Goal: Information Seeking & Learning: Learn about a topic

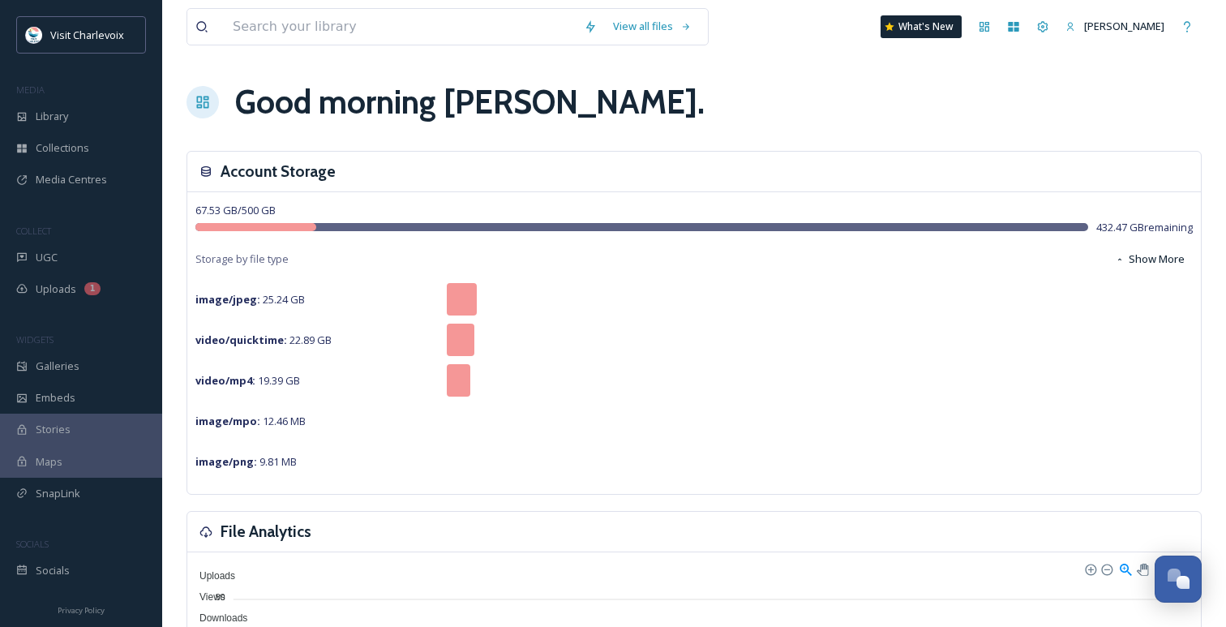
scroll to position [5269, 0]
click at [48, 257] on span "UGC" at bounding box center [47, 257] width 22 height 15
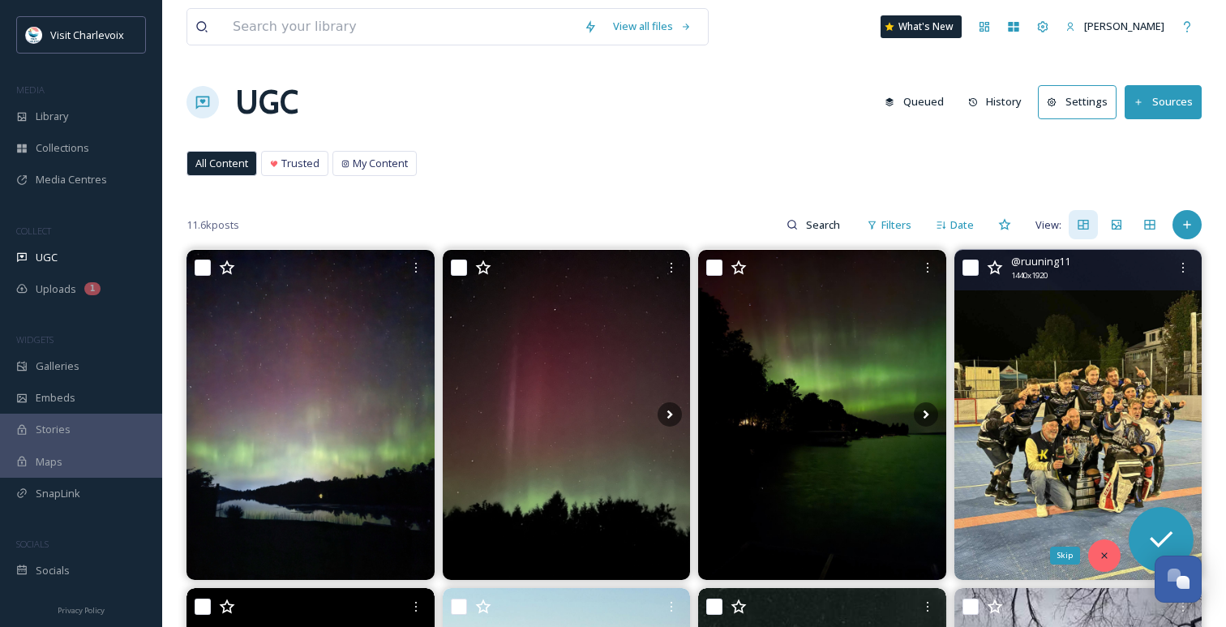
click at [1097, 548] on div "Skip" at bounding box center [1104, 555] width 32 height 32
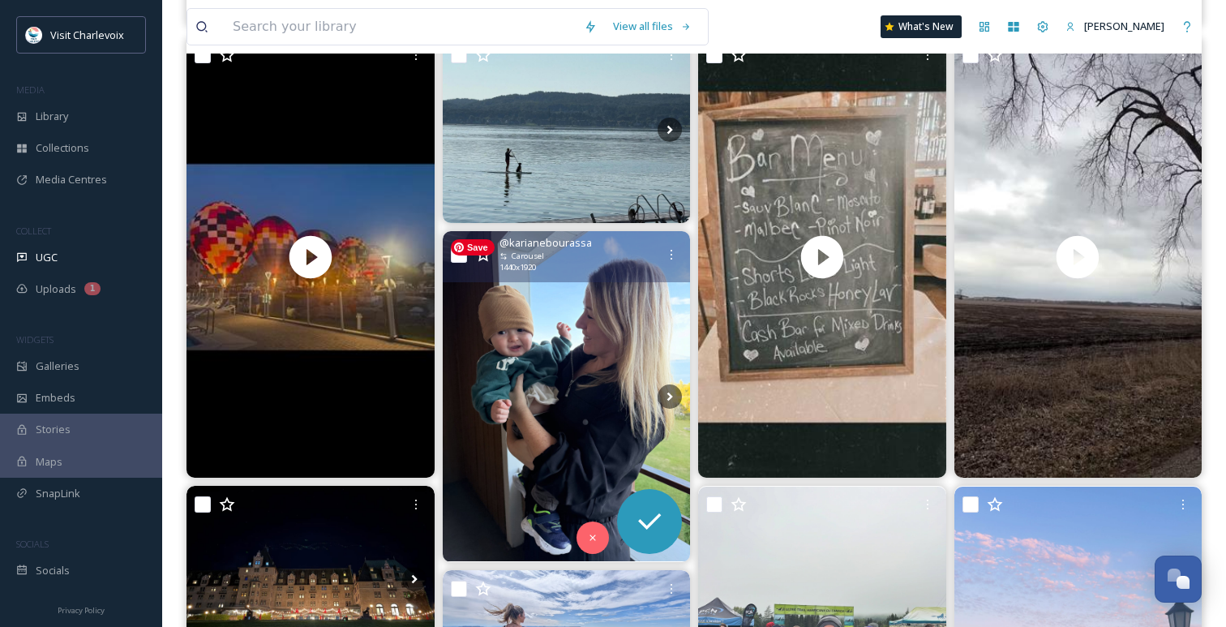
scroll to position [566, 0]
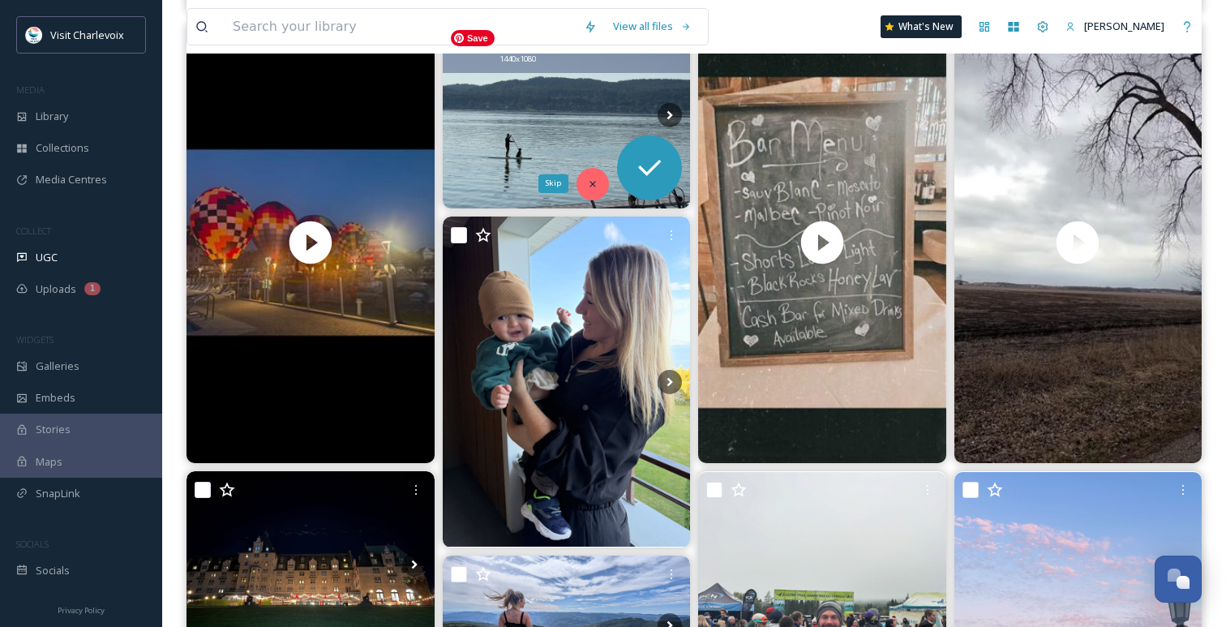
click at [596, 178] on icon at bounding box center [592, 183] width 11 height 11
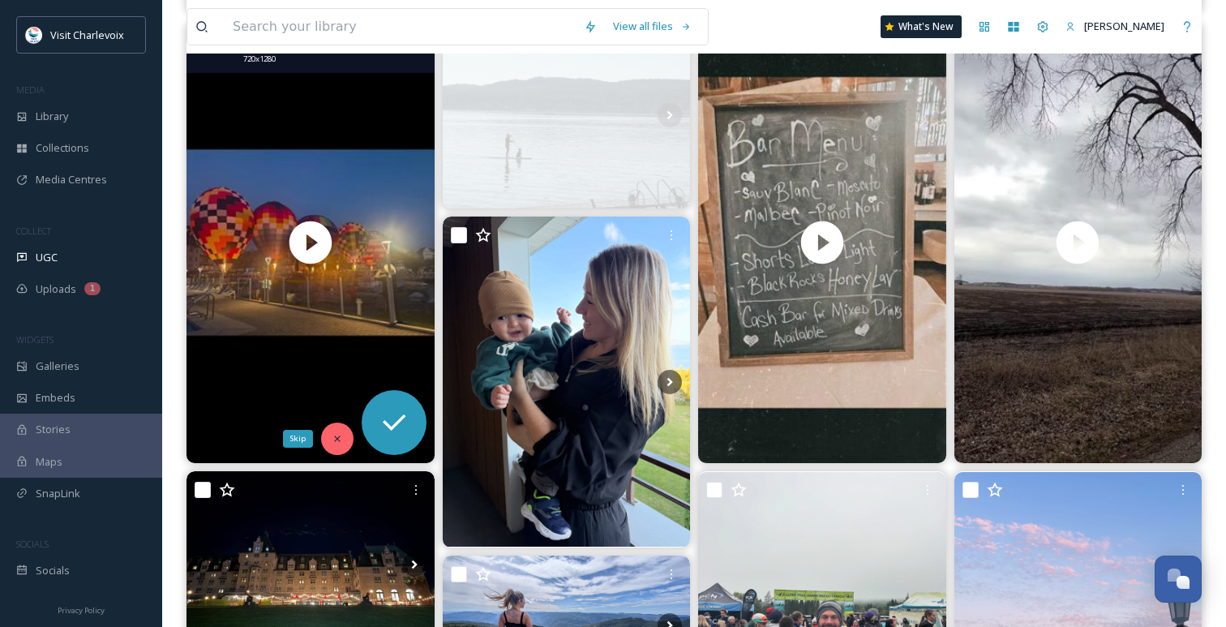
click at [343, 442] on div "Skip" at bounding box center [337, 438] width 32 height 32
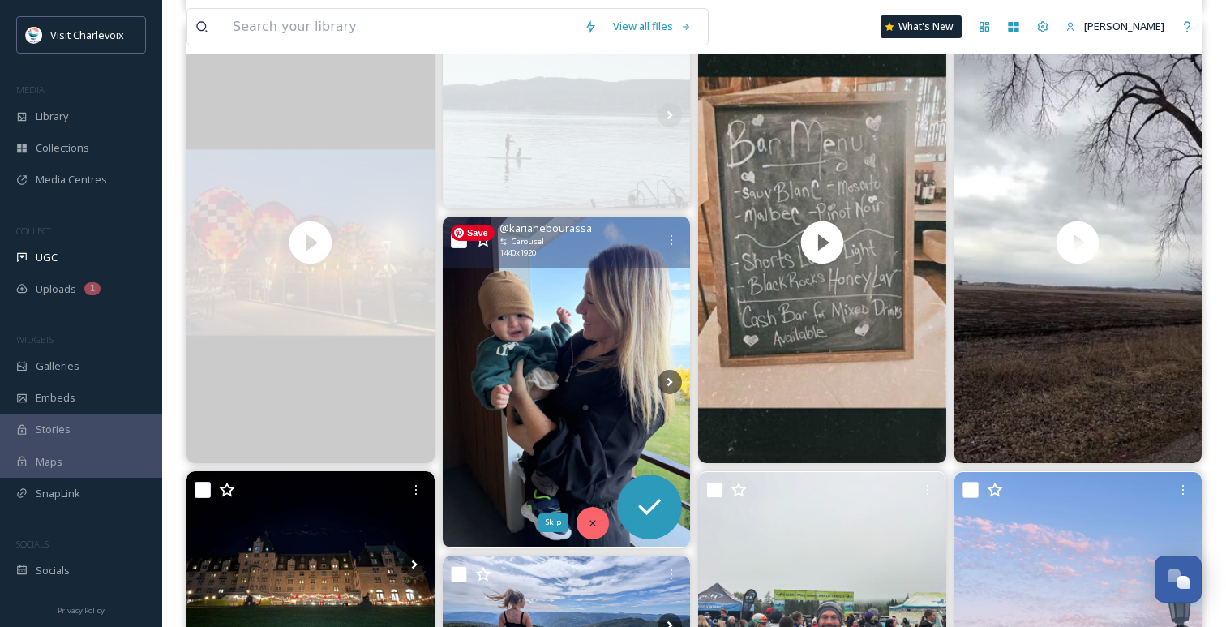
click at [591, 518] on icon at bounding box center [592, 522] width 11 height 11
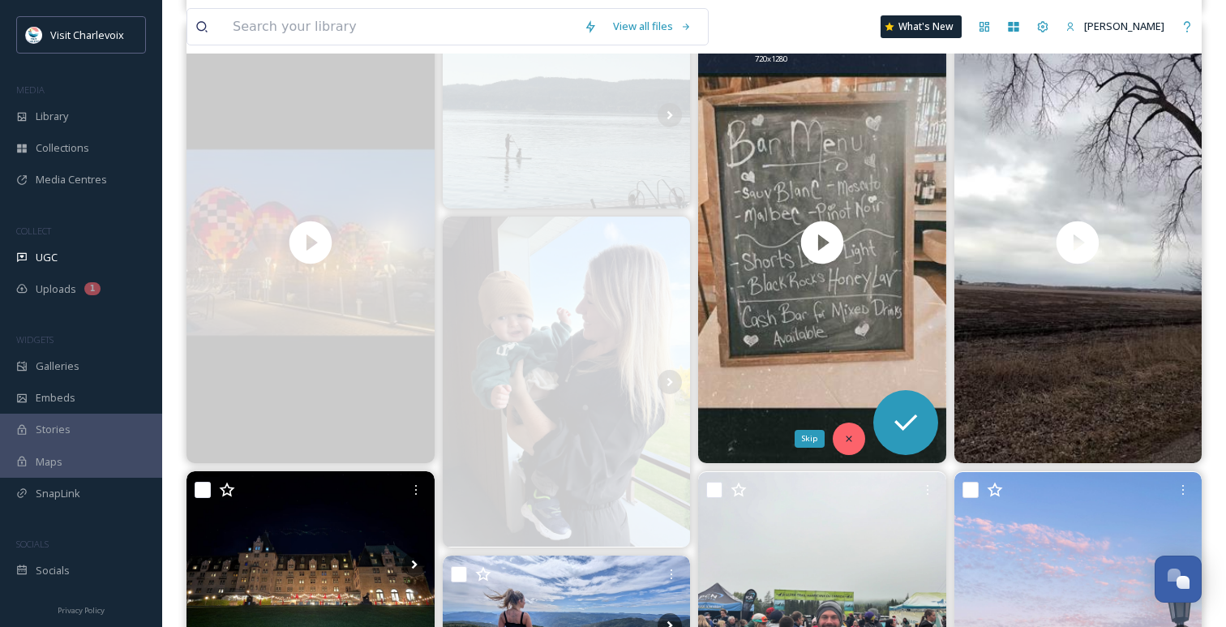
click at [844, 434] on icon at bounding box center [848, 438] width 11 height 11
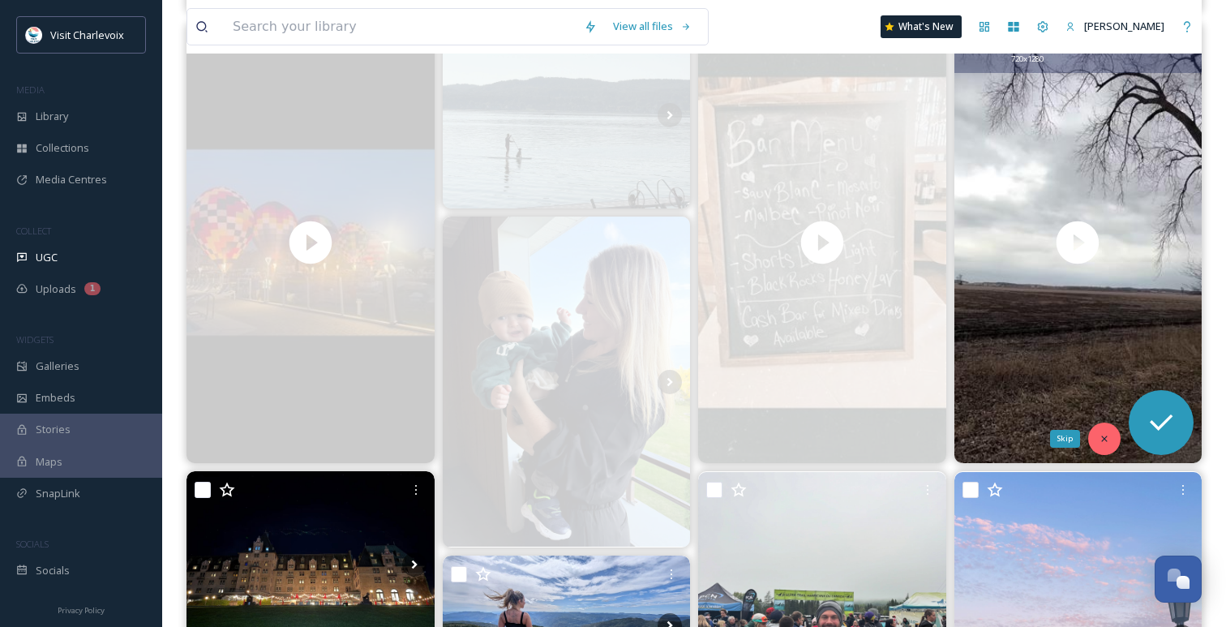
click at [1108, 440] on icon at bounding box center [1103, 438] width 11 height 11
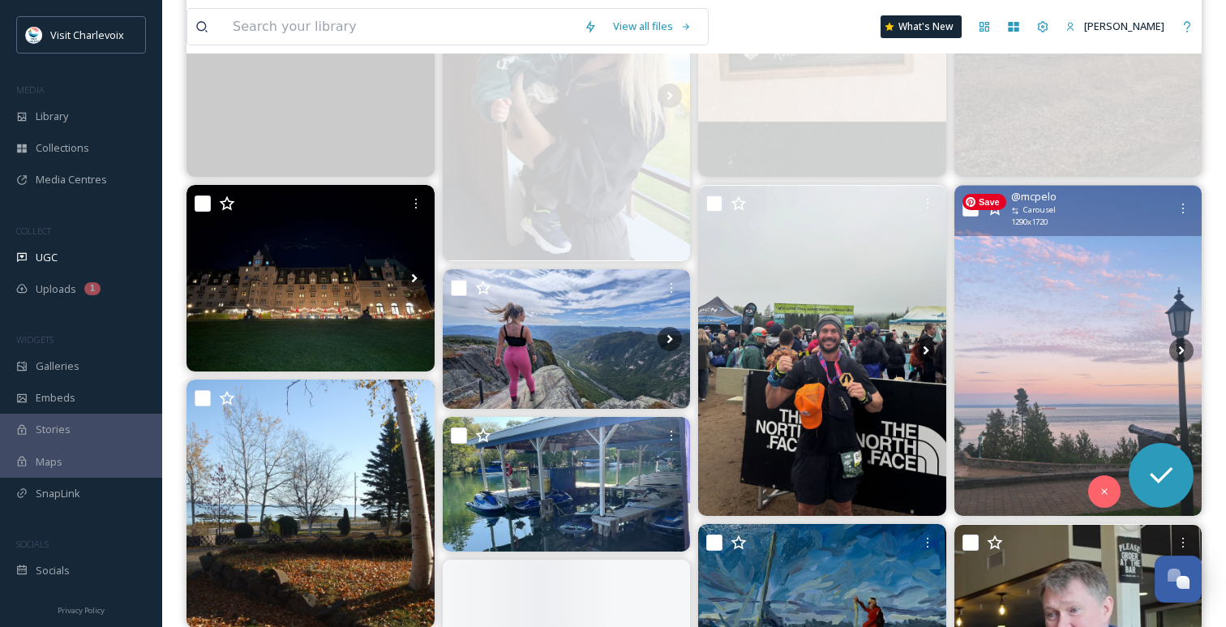
scroll to position [858, 0]
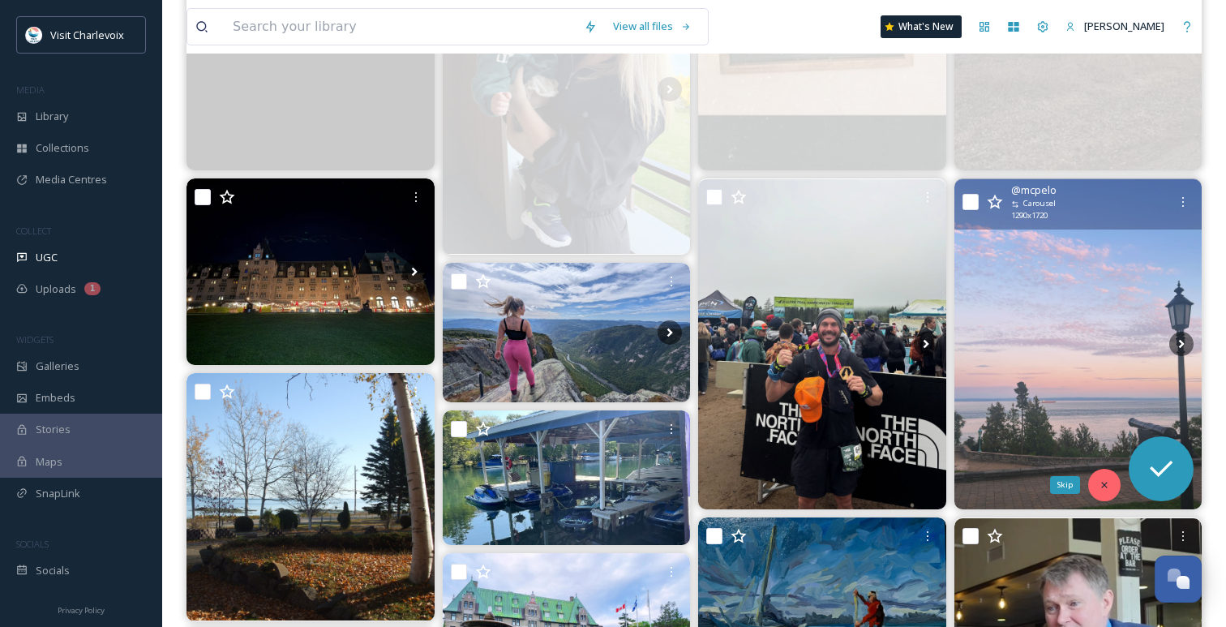
click at [1107, 480] on icon at bounding box center [1103, 484] width 11 height 11
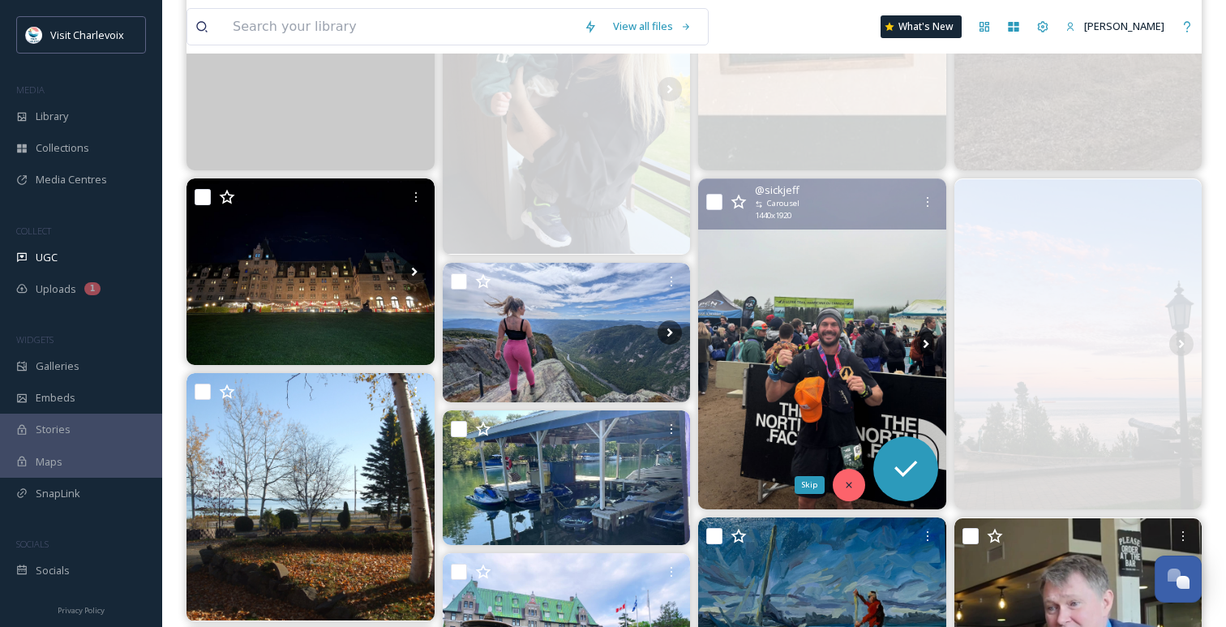
click at [845, 479] on icon at bounding box center [848, 484] width 11 height 11
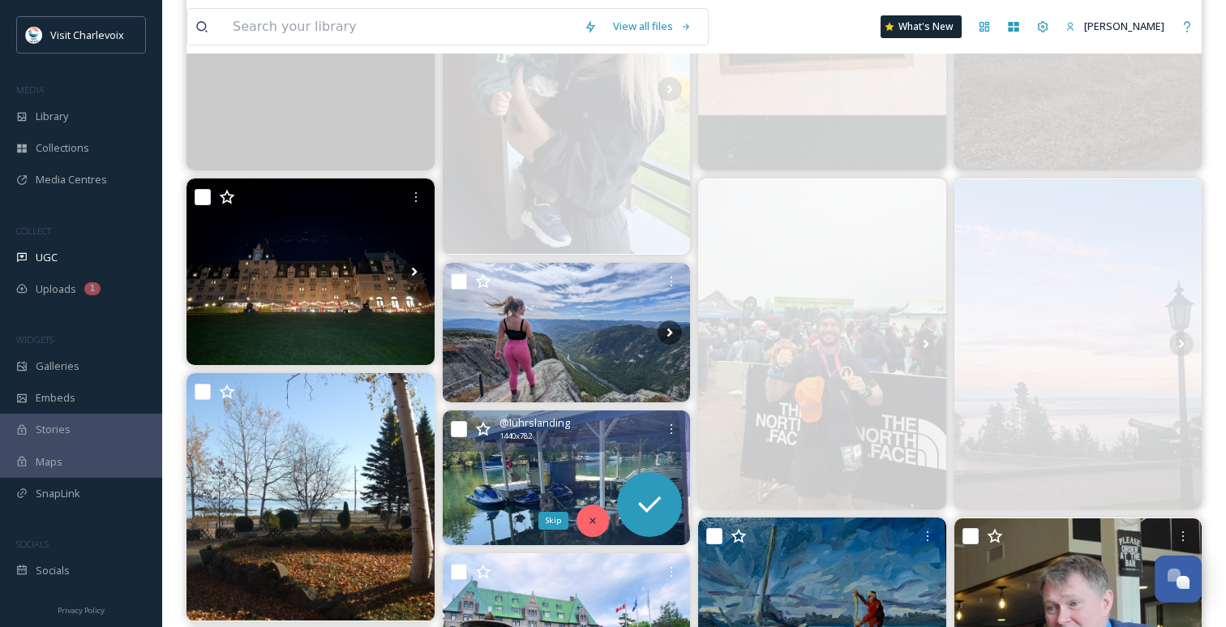
click at [588, 509] on div "Skip" at bounding box center [592, 520] width 32 height 32
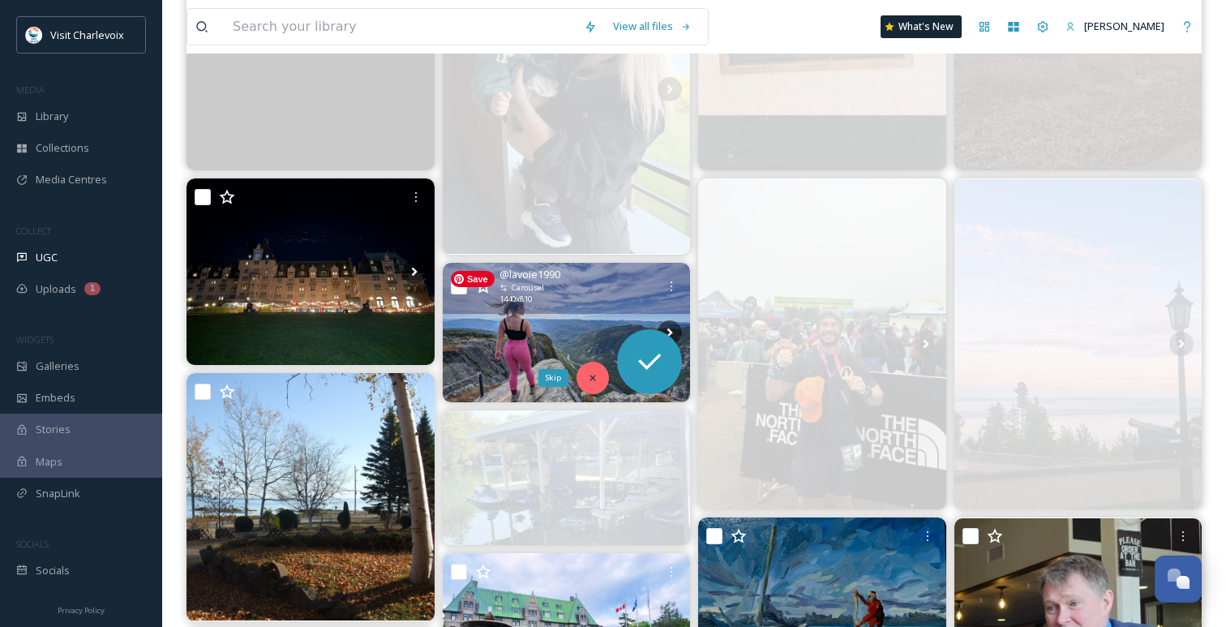
click at [593, 374] on icon at bounding box center [592, 377] width 11 height 11
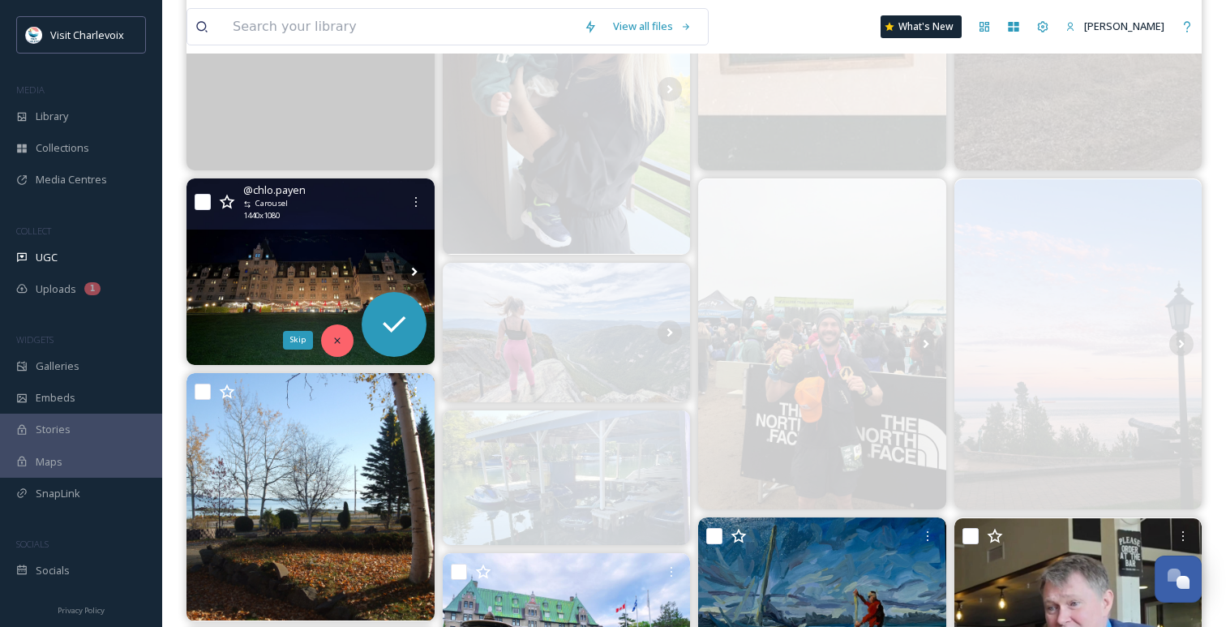
click at [340, 336] on icon at bounding box center [337, 340] width 11 height 11
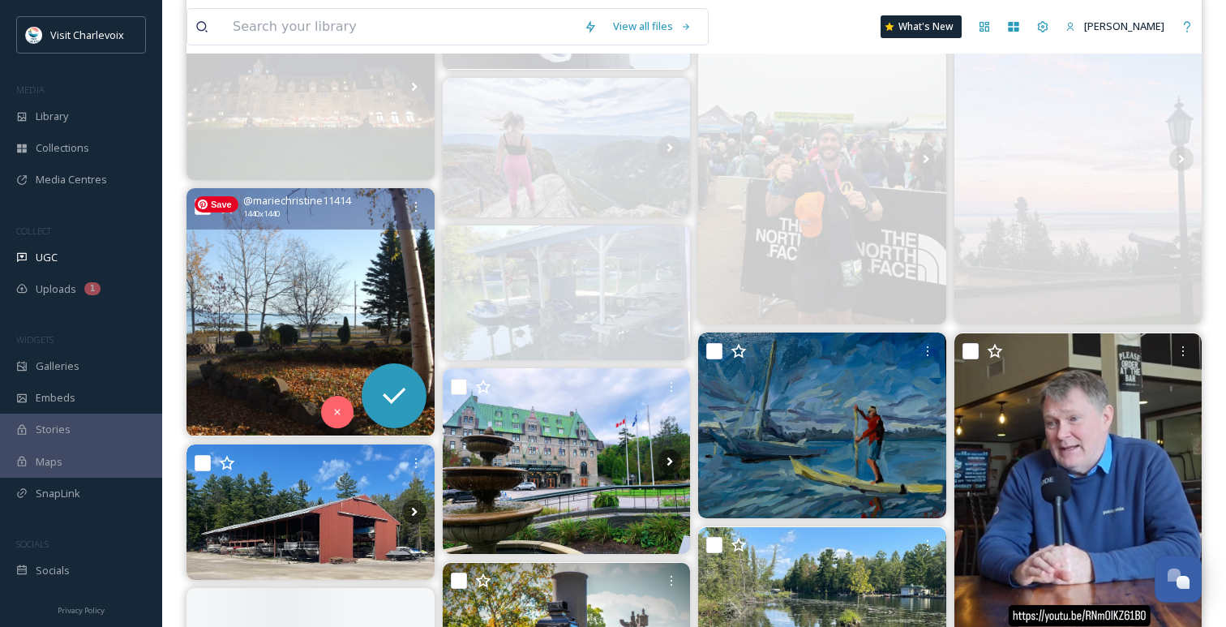
scroll to position [1058, 0]
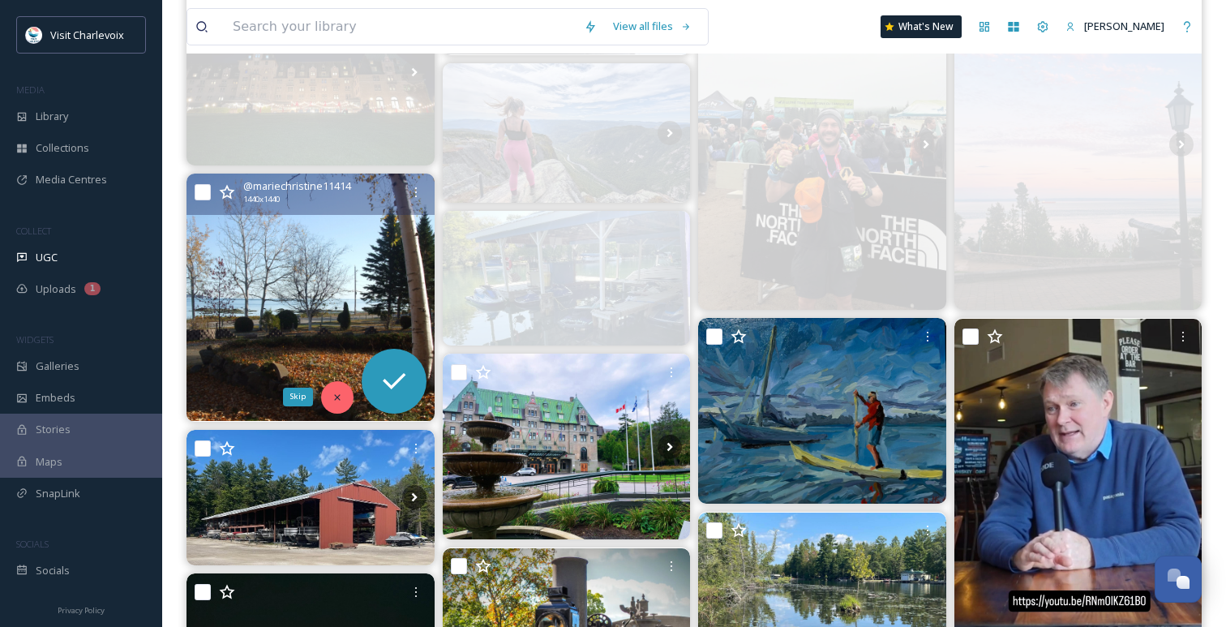
click at [336, 396] on icon at bounding box center [337, 396] width 11 height 11
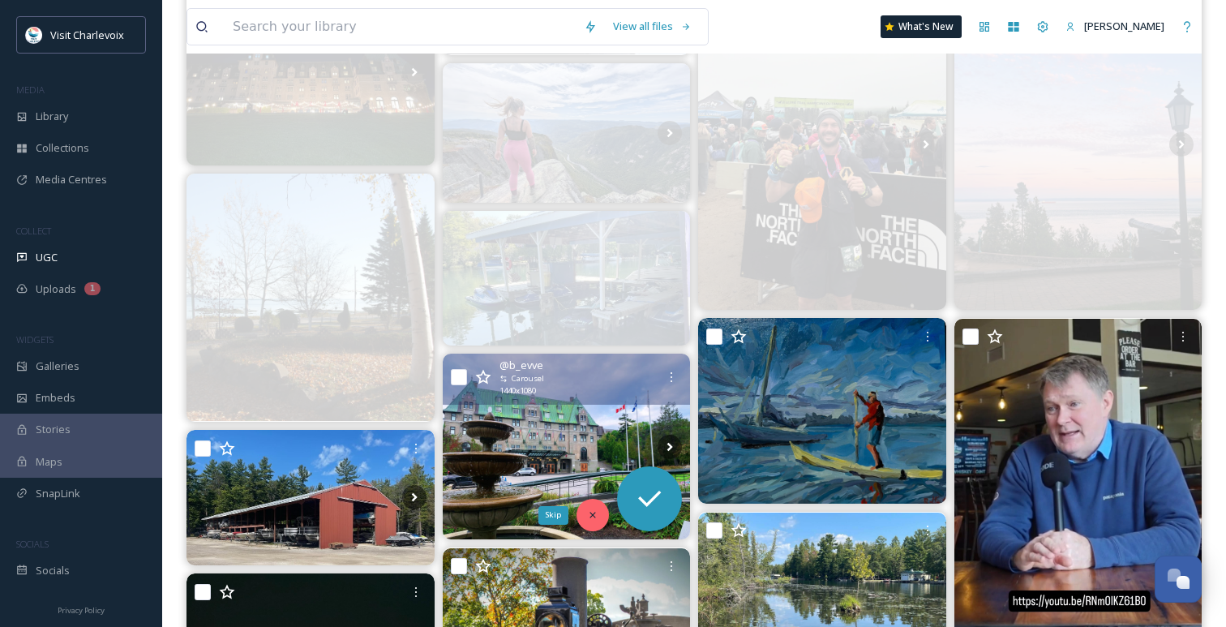
click at [597, 520] on icon at bounding box center [592, 514] width 11 height 11
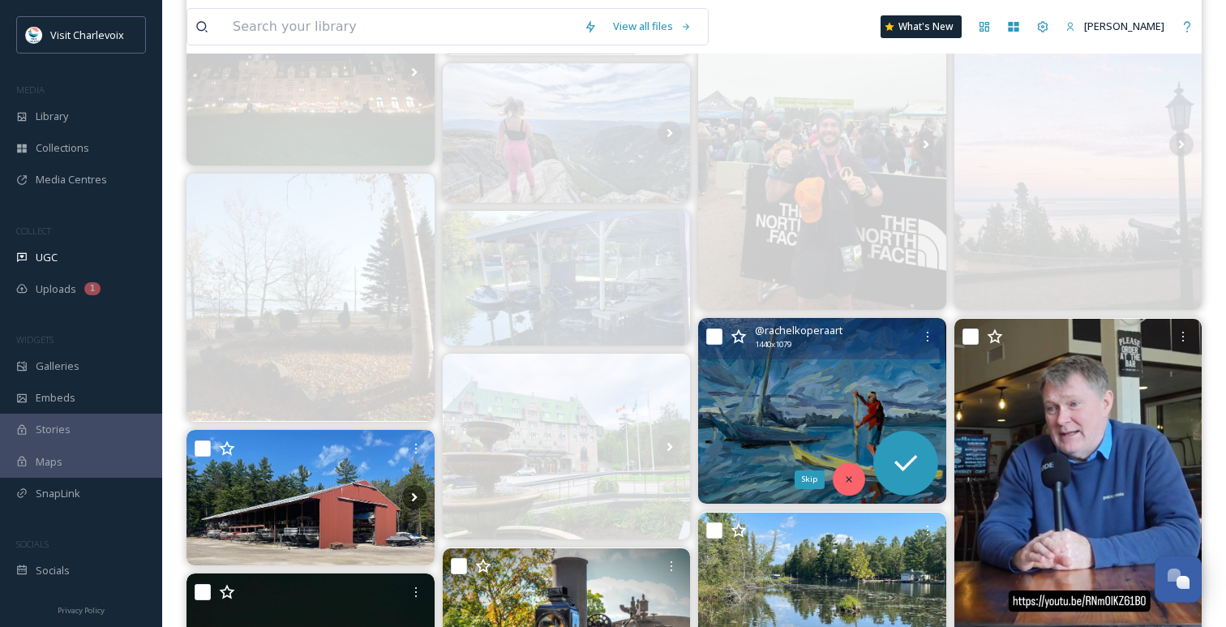
click at [841, 473] on div "Skip" at bounding box center [848, 479] width 32 height 32
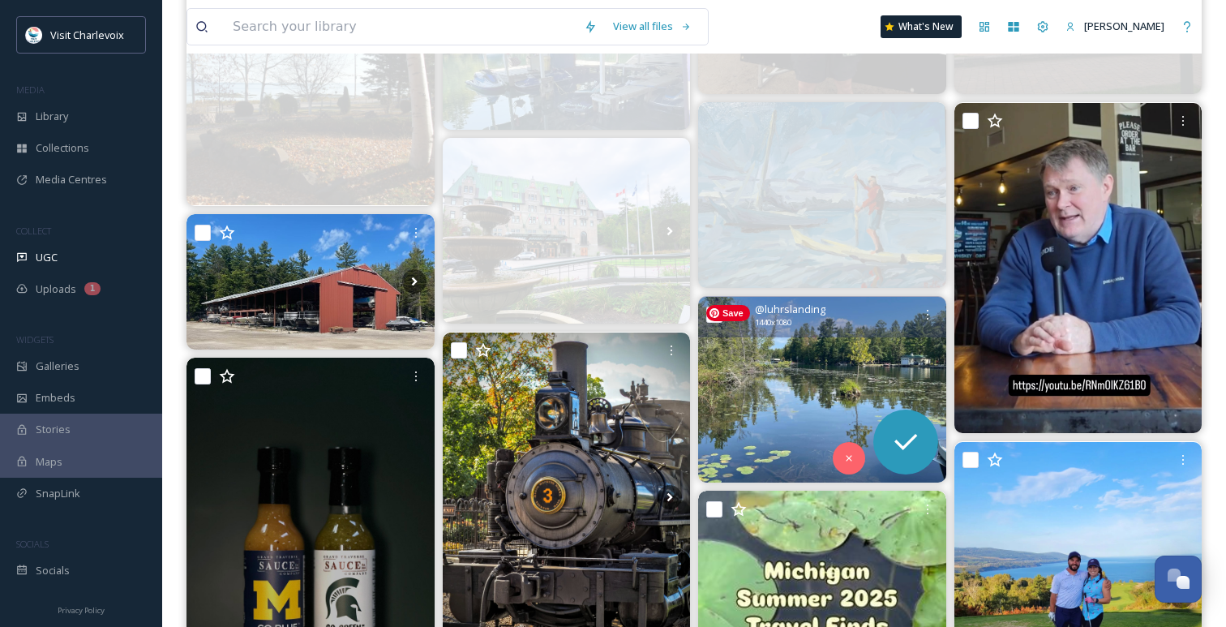
scroll to position [1291, 0]
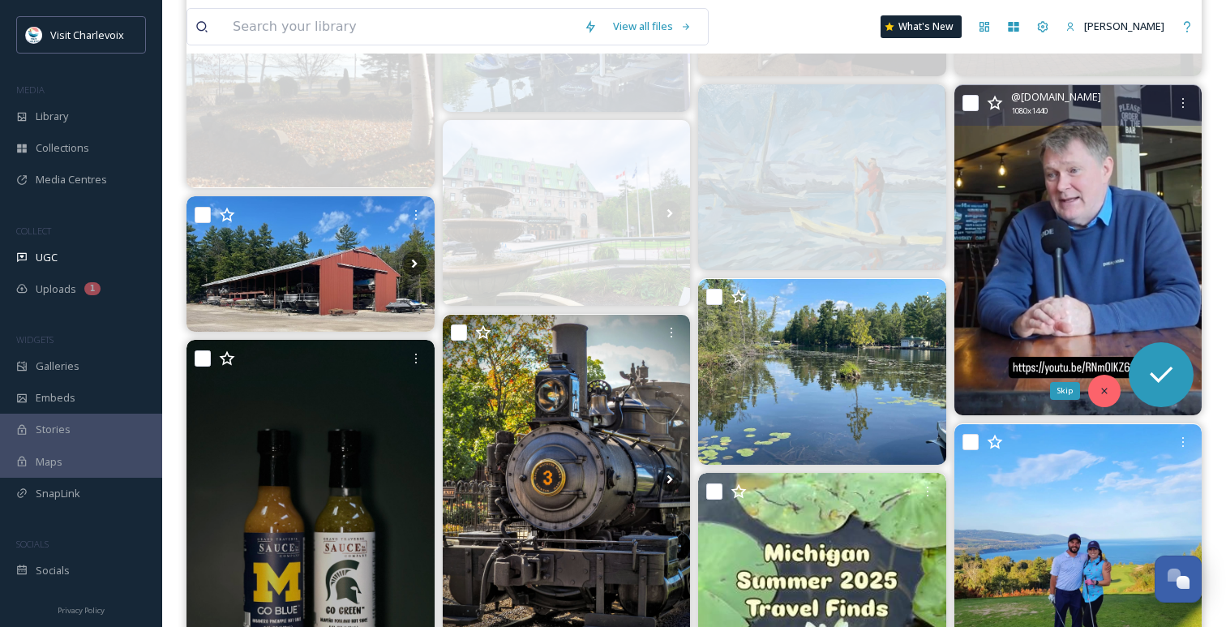
click at [1112, 386] on div "Skip" at bounding box center [1104, 390] width 32 height 32
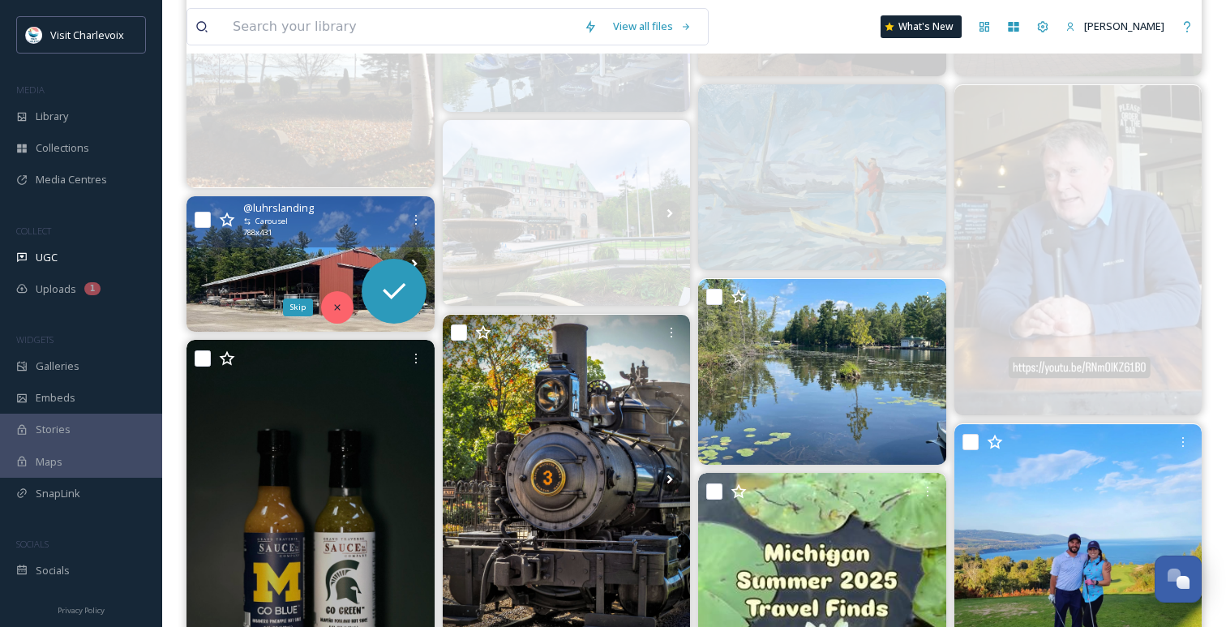
click at [332, 302] on icon at bounding box center [337, 307] width 11 height 11
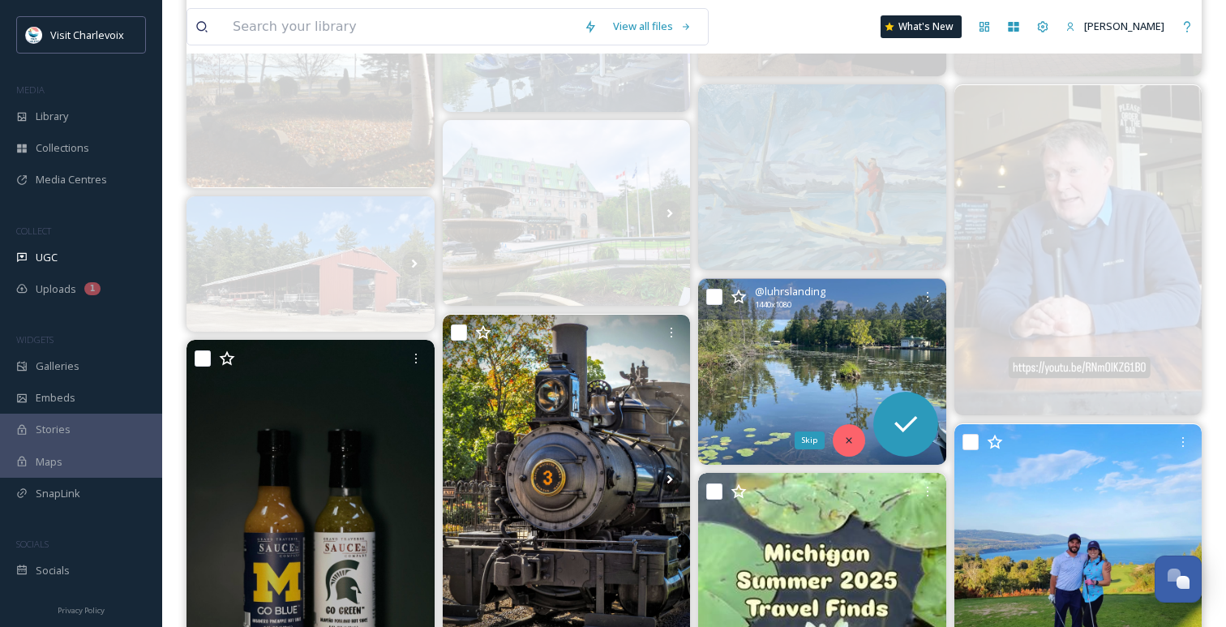
click at [850, 434] on icon at bounding box center [848, 439] width 11 height 11
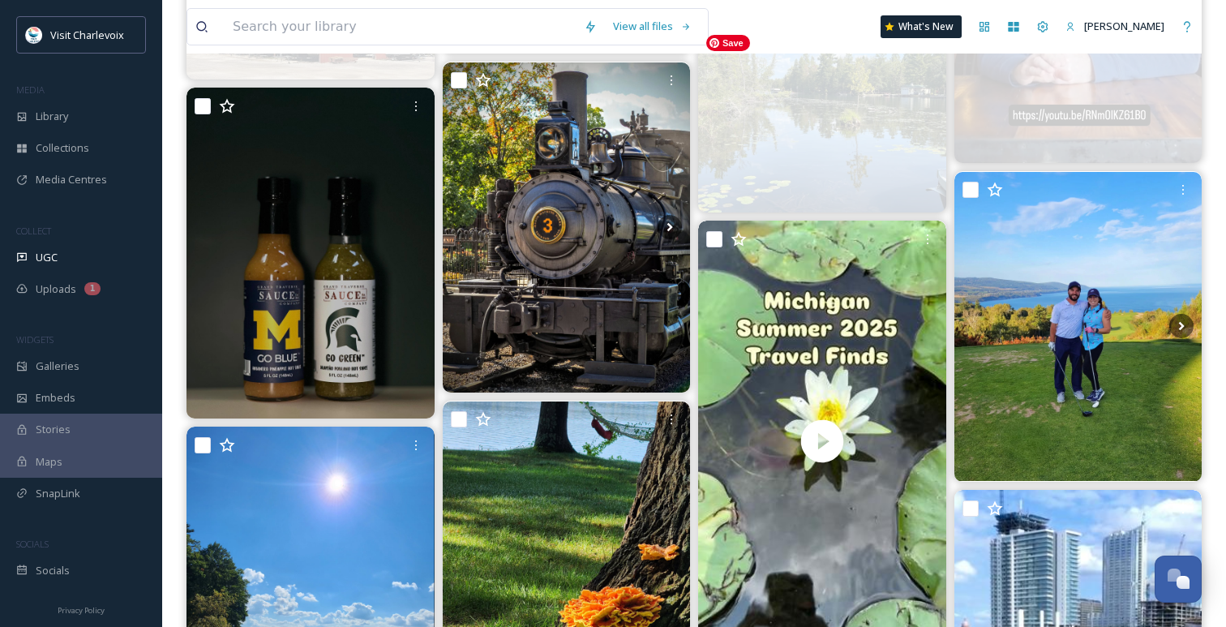
scroll to position [1555, 0]
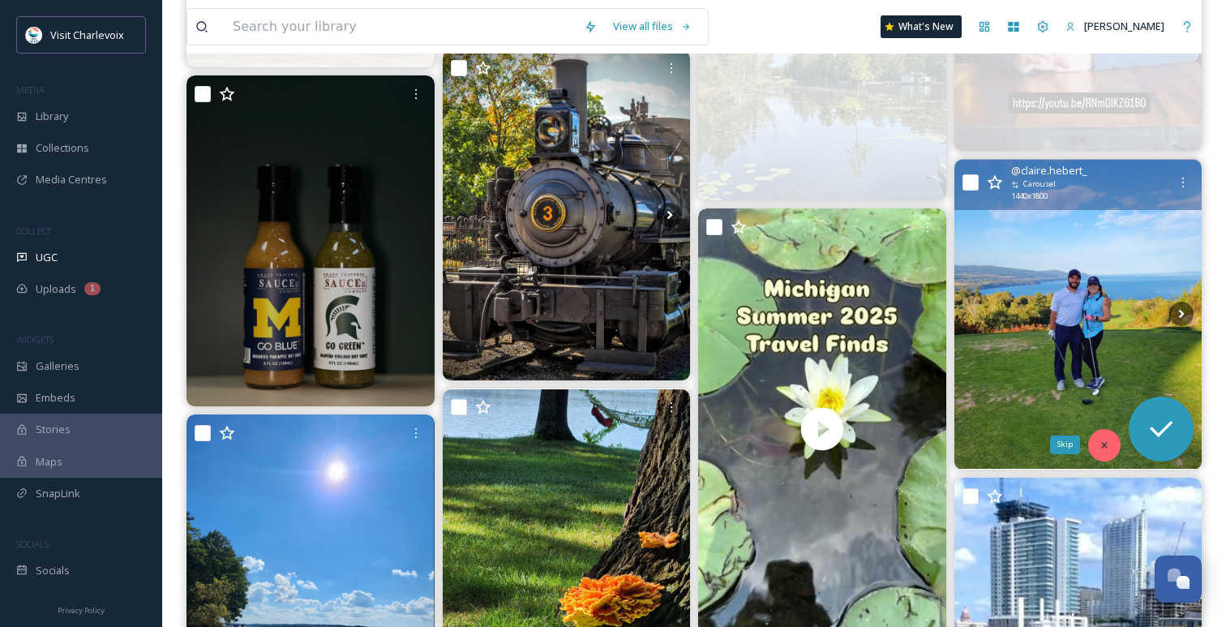
click at [1101, 435] on div "Skip" at bounding box center [1104, 445] width 32 height 32
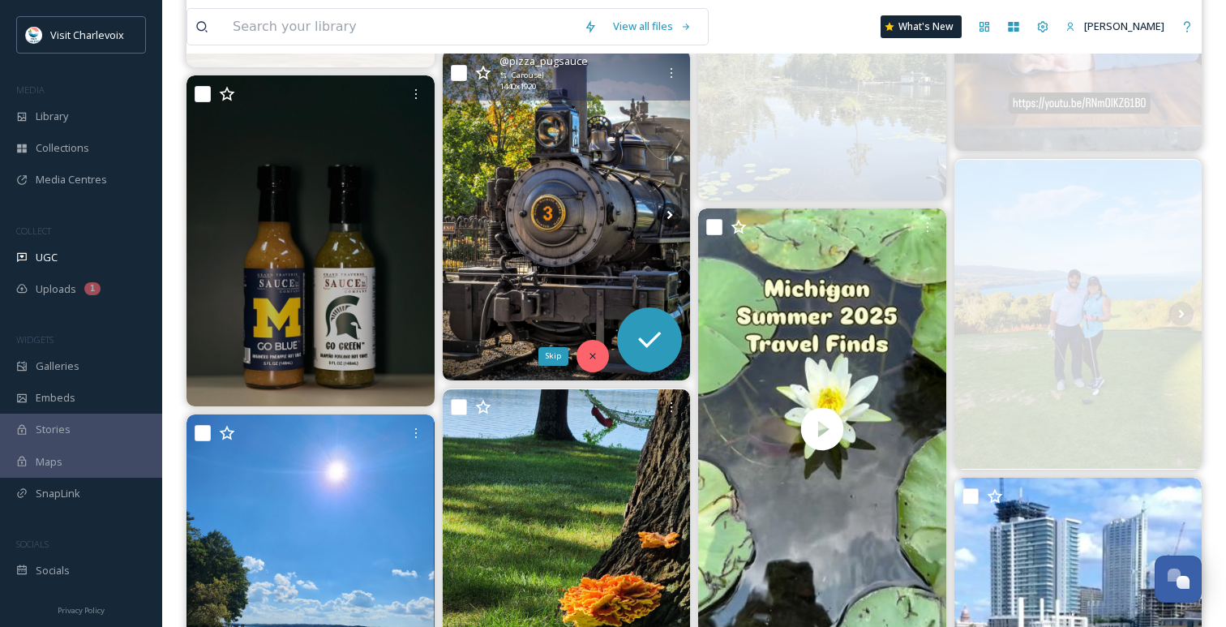
click at [595, 363] on div "Skip" at bounding box center [592, 356] width 32 height 32
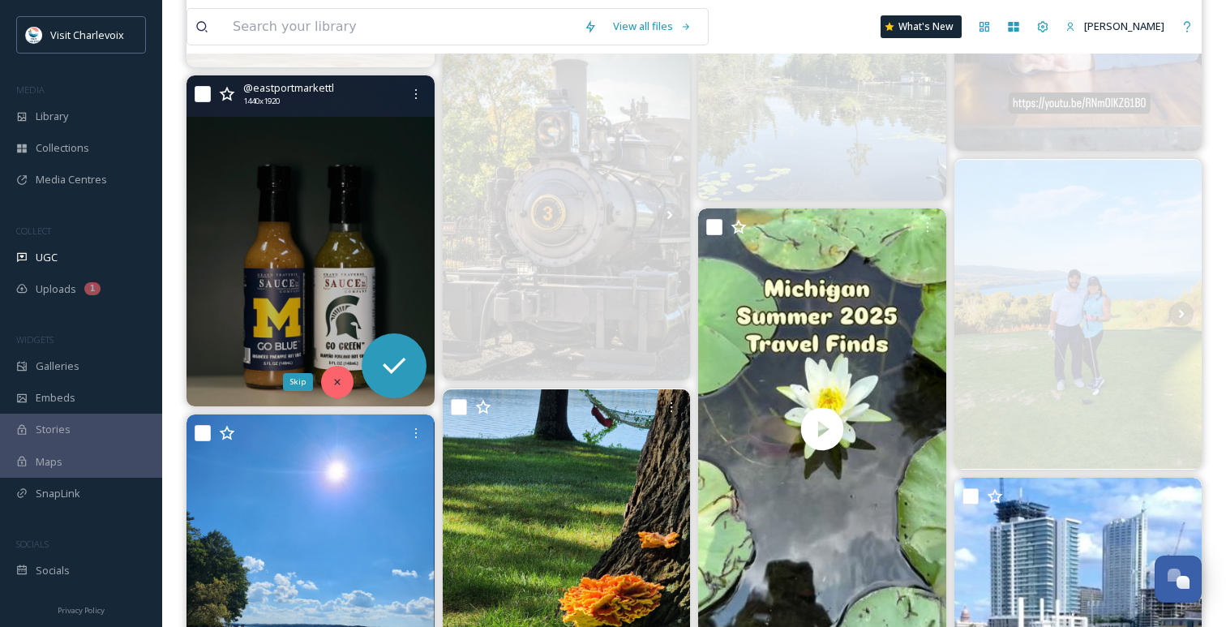
click at [336, 375] on div "Skip" at bounding box center [337, 382] width 32 height 32
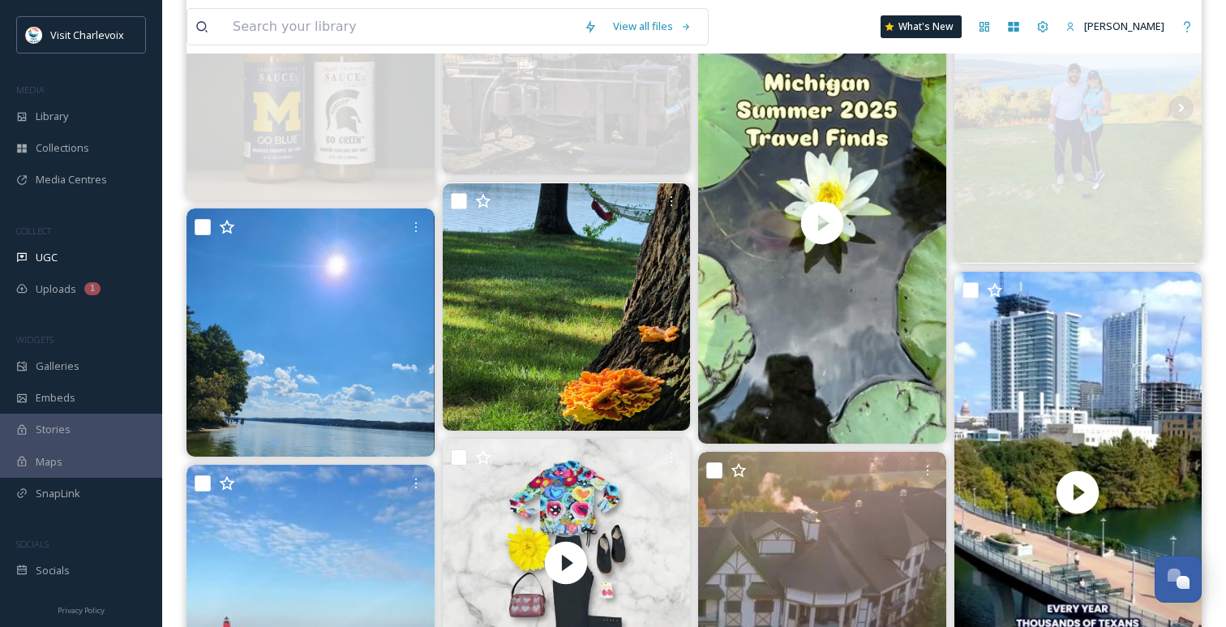
scroll to position [1826, 0]
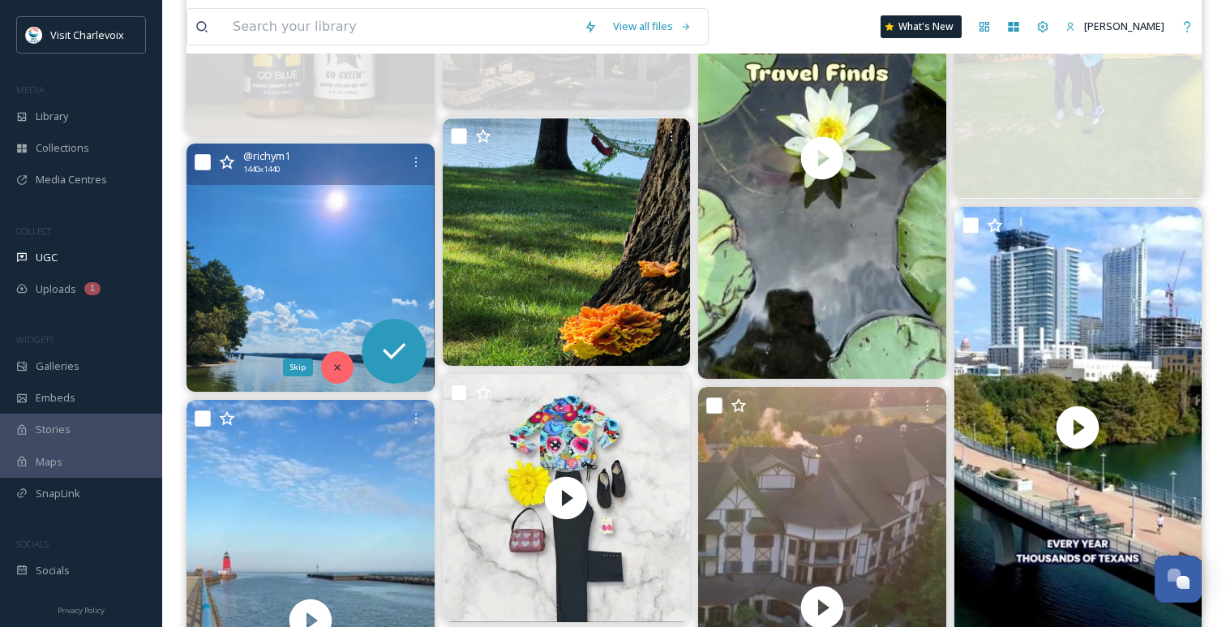
click at [336, 375] on div "Skip" at bounding box center [337, 367] width 32 height 32
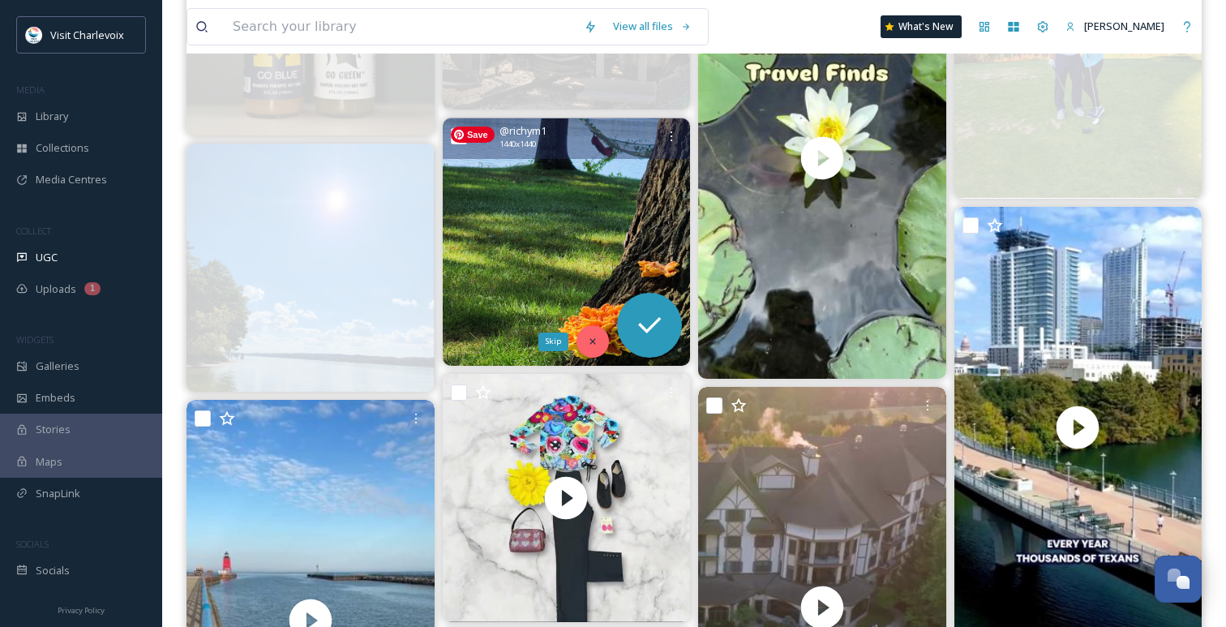
click at [595, 337] on icon at bounding box center [592, 341] width 11 height 11
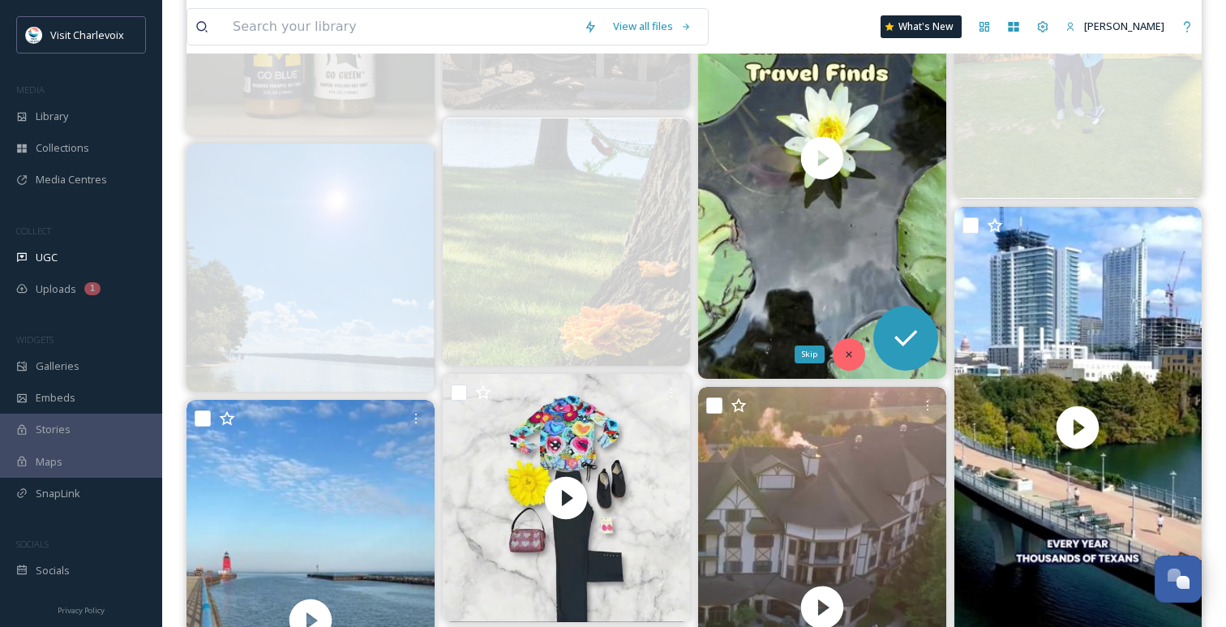
click at [841, 359] on div "Skip" at bounding box center [848, 354] width 32 height 32
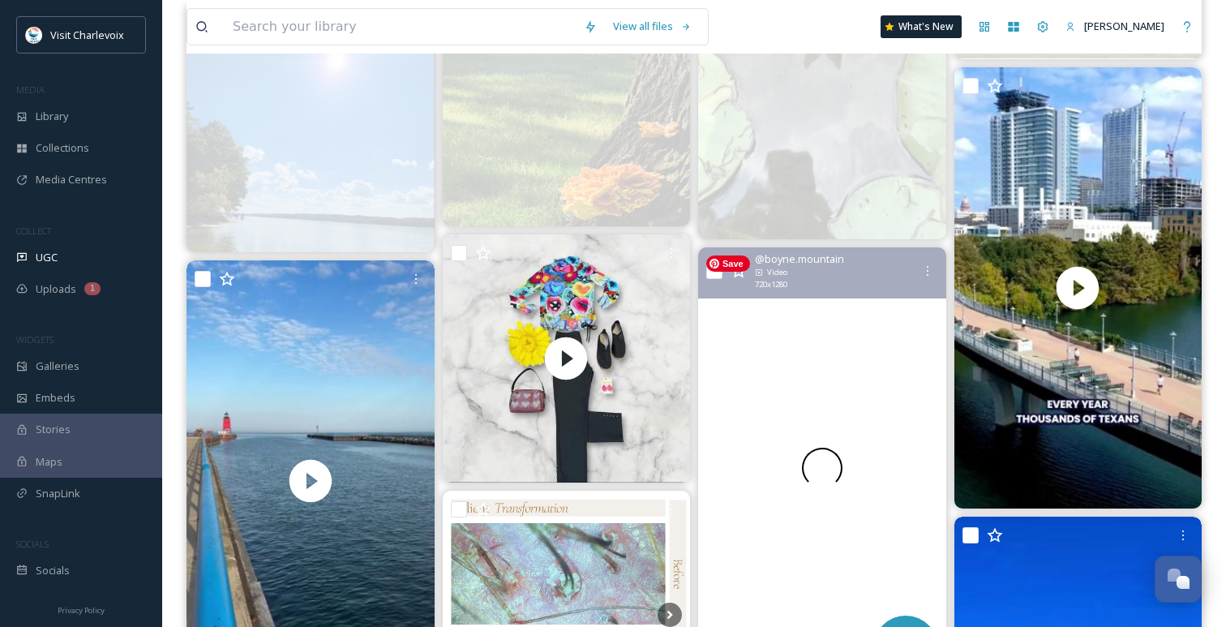
scroll to position [1968, 0]
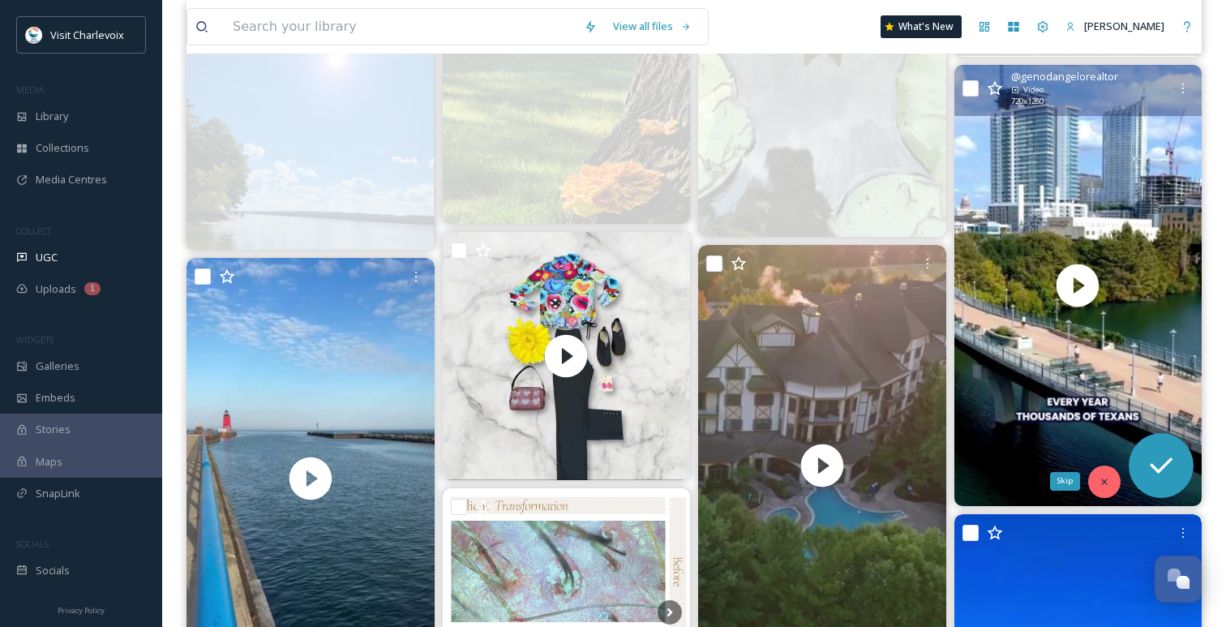
click at [1106, 481] on icon at bounding box center [1103, 481] width 11 height 11
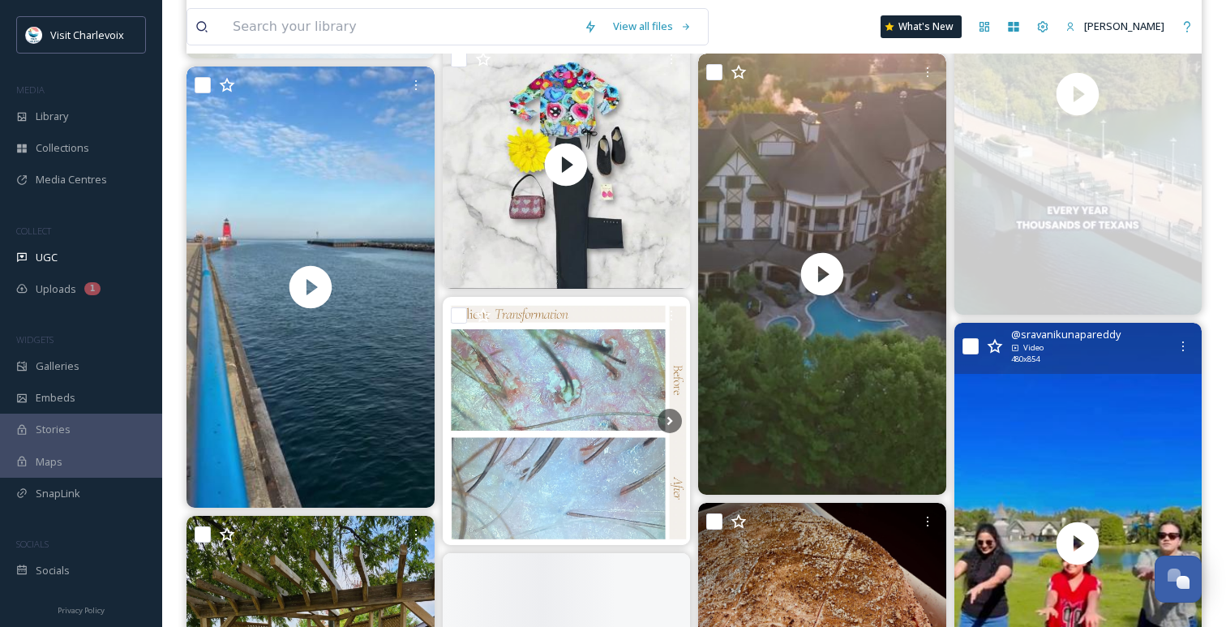
scroll to position [2178, 0]
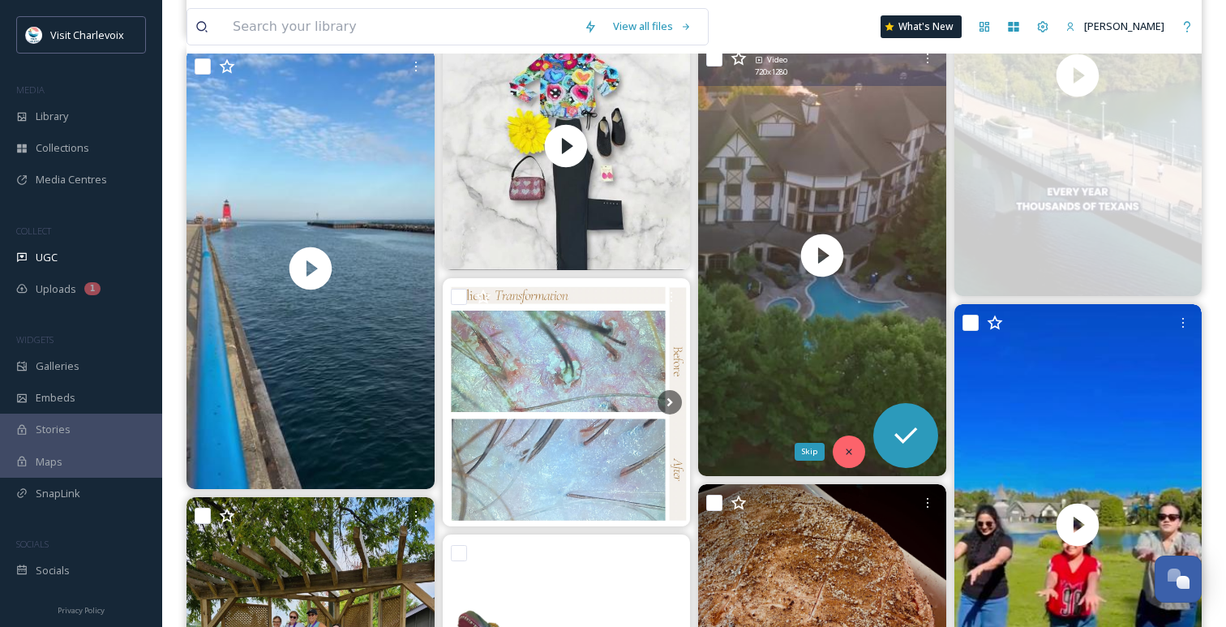
click at [846, 451] on icon at bounding box center [848, 451] width 11 height 11
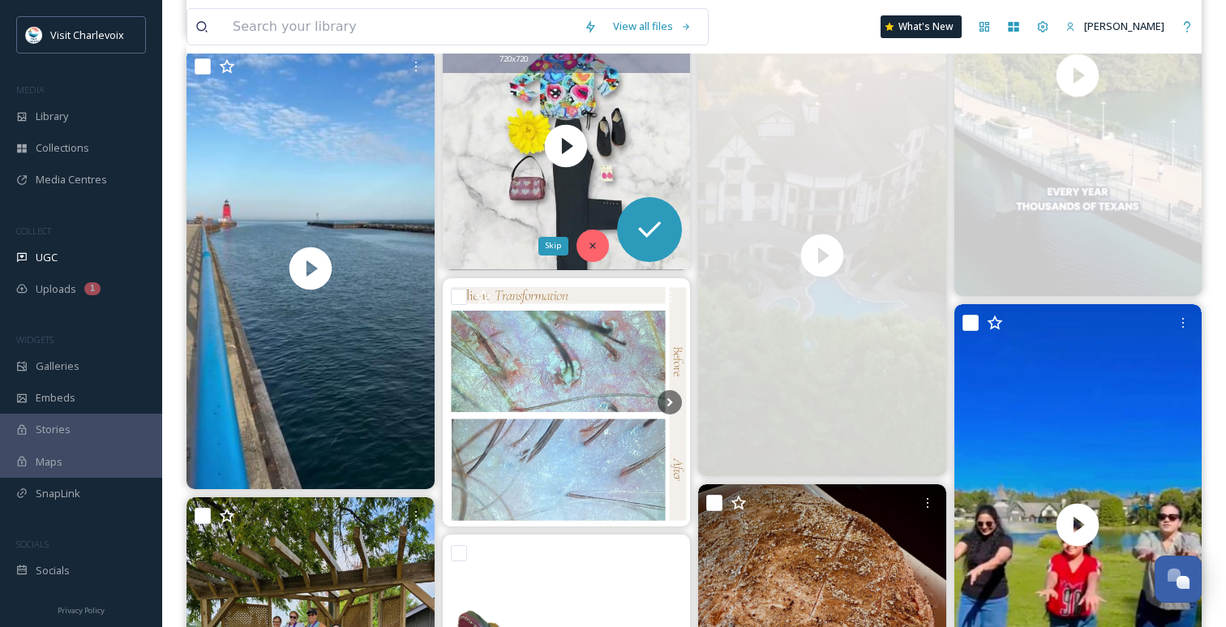
click at [598, 254] on div "Skip" at bounding box center [592, 245] width 32 height 32
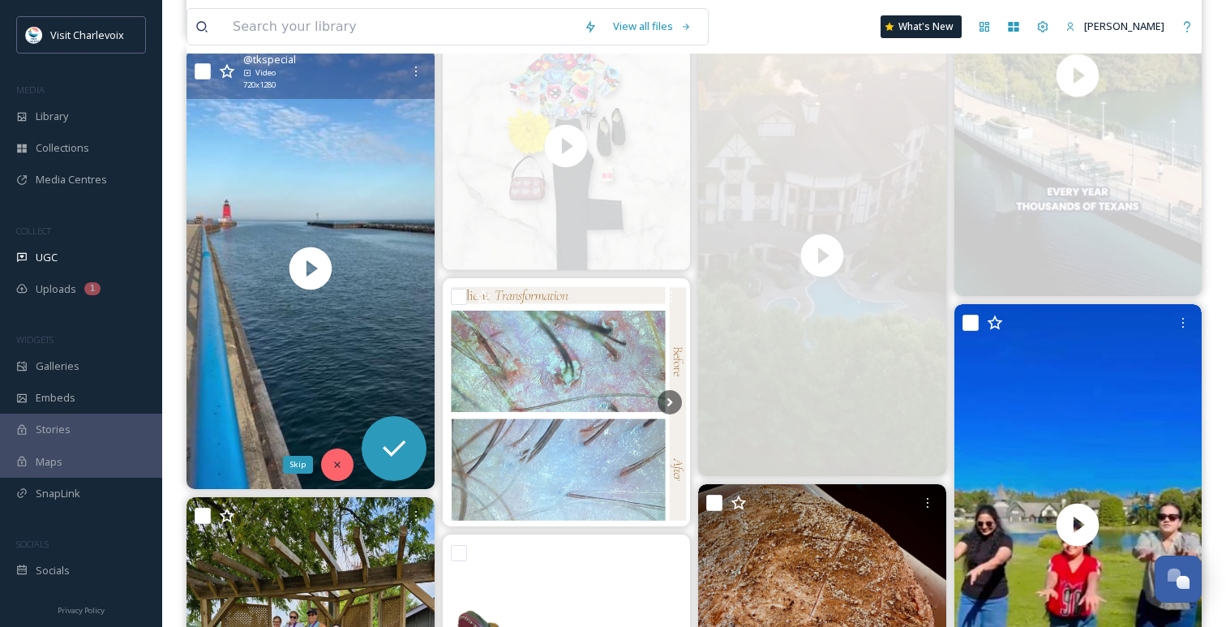
click at [339, 463] on icon at bounding box center [337, 464] width 11 height 11
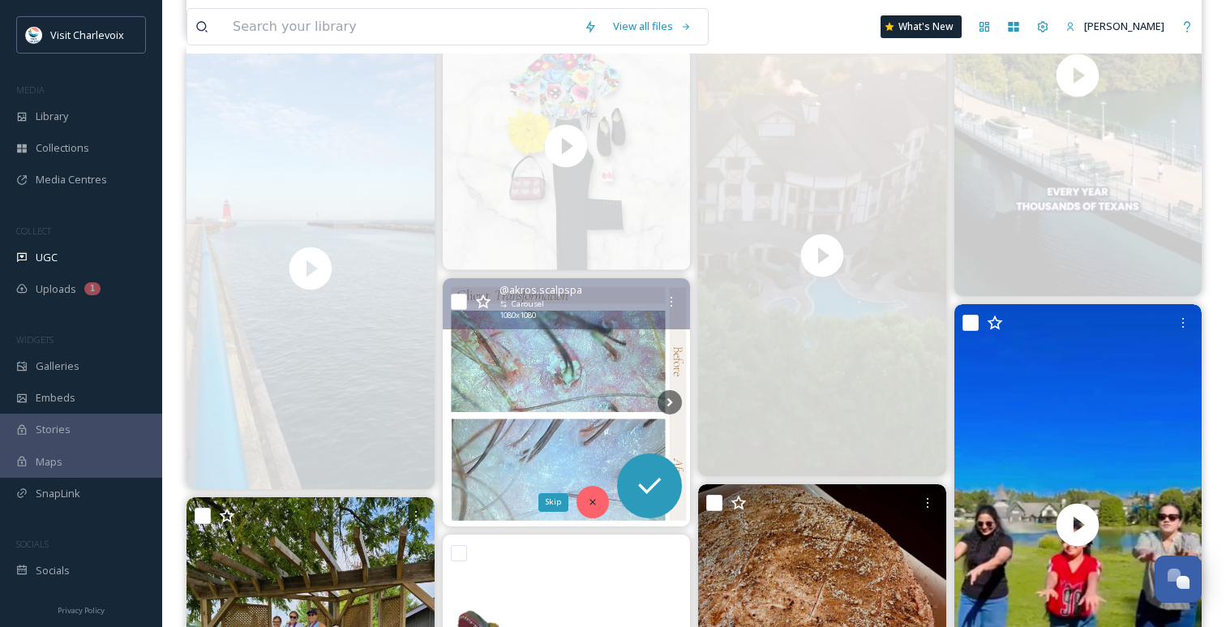
click at [597, 499] on icon at bounding box center [592, 501] width 11 height 11
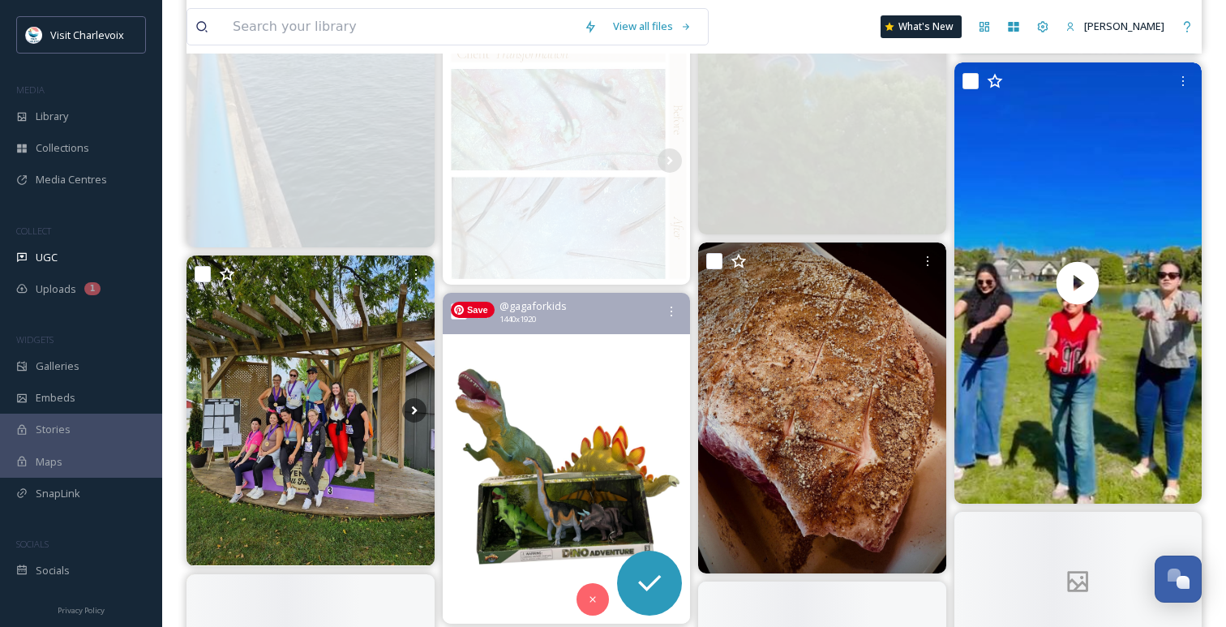
scroll to position [2432, 0]
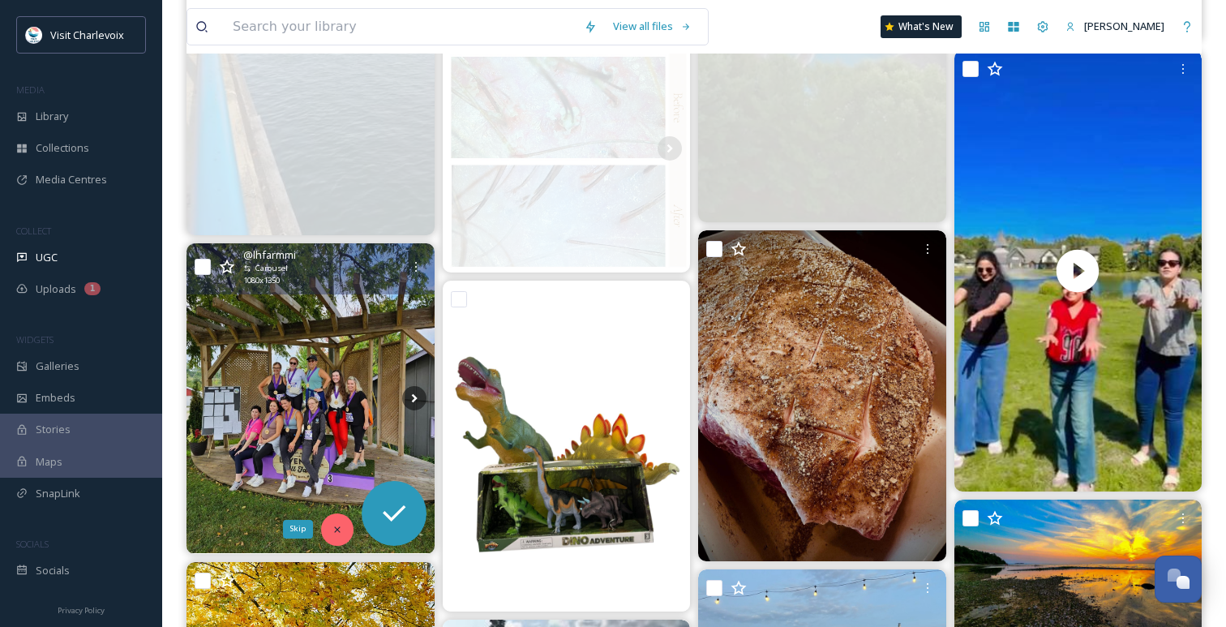
click at [338, 520] on div "Skip" at bounding box center [337, 529] width 32 height 32
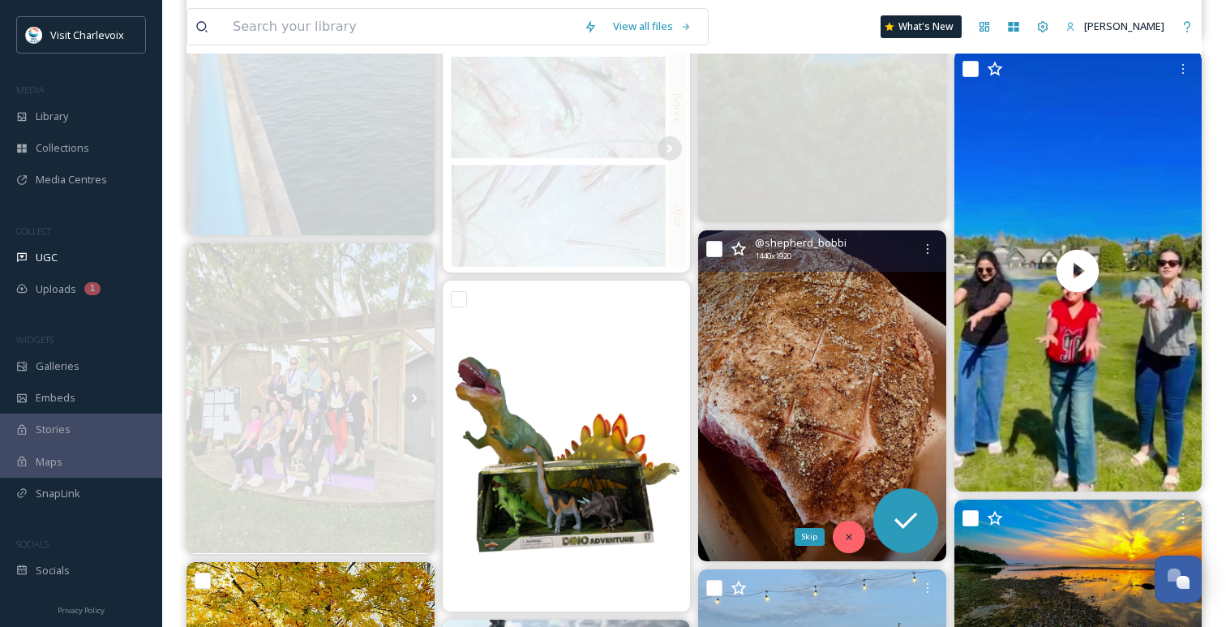
click at [846, 537] on icon at bounding box center [848, 536] width 11 height 11
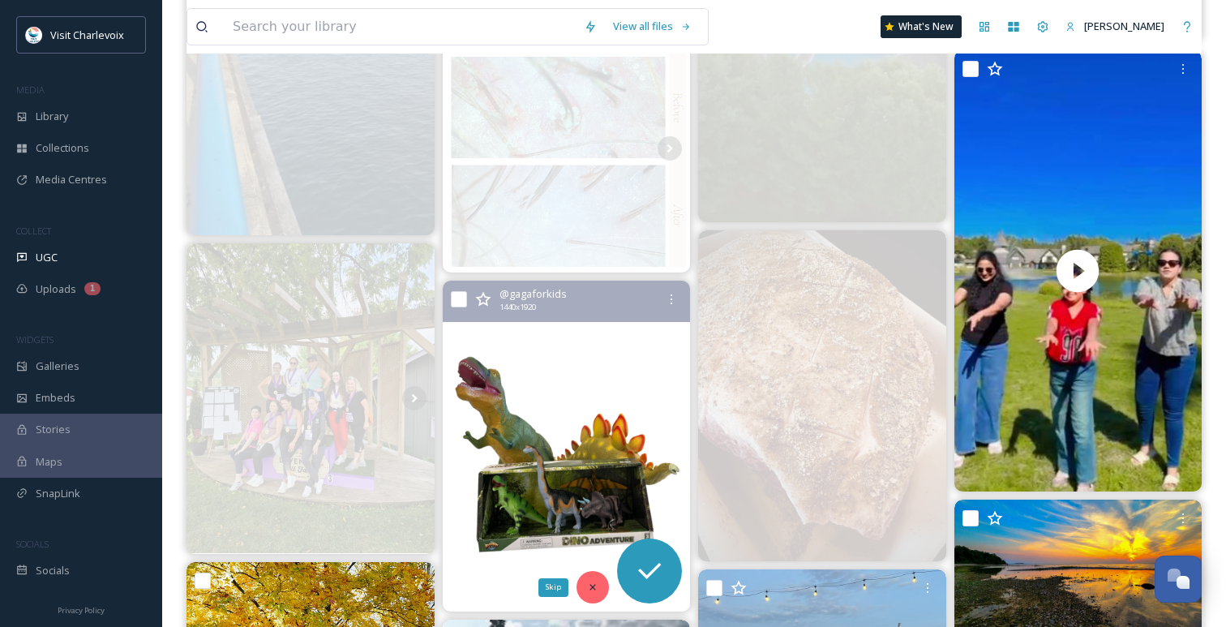
click at [586, 587] on div "Skip" at bounding box center [592, 587] width 32 height 32
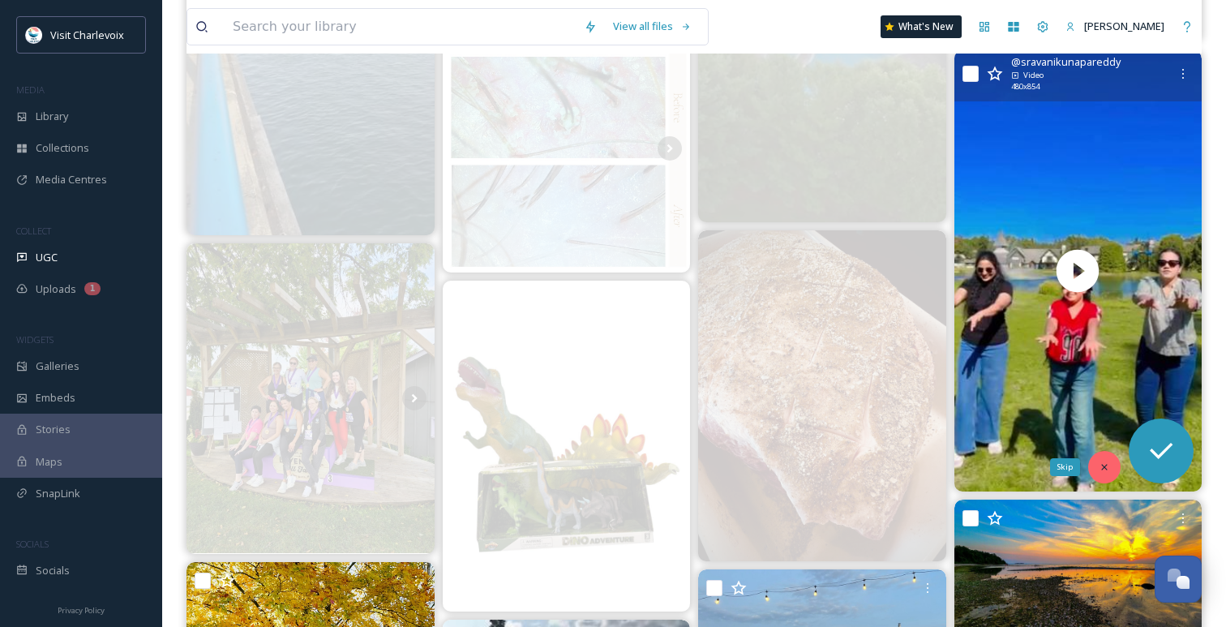
click at [1105, 460] on div "Skip" at bounding box center [1104, 467] width 32 height 32
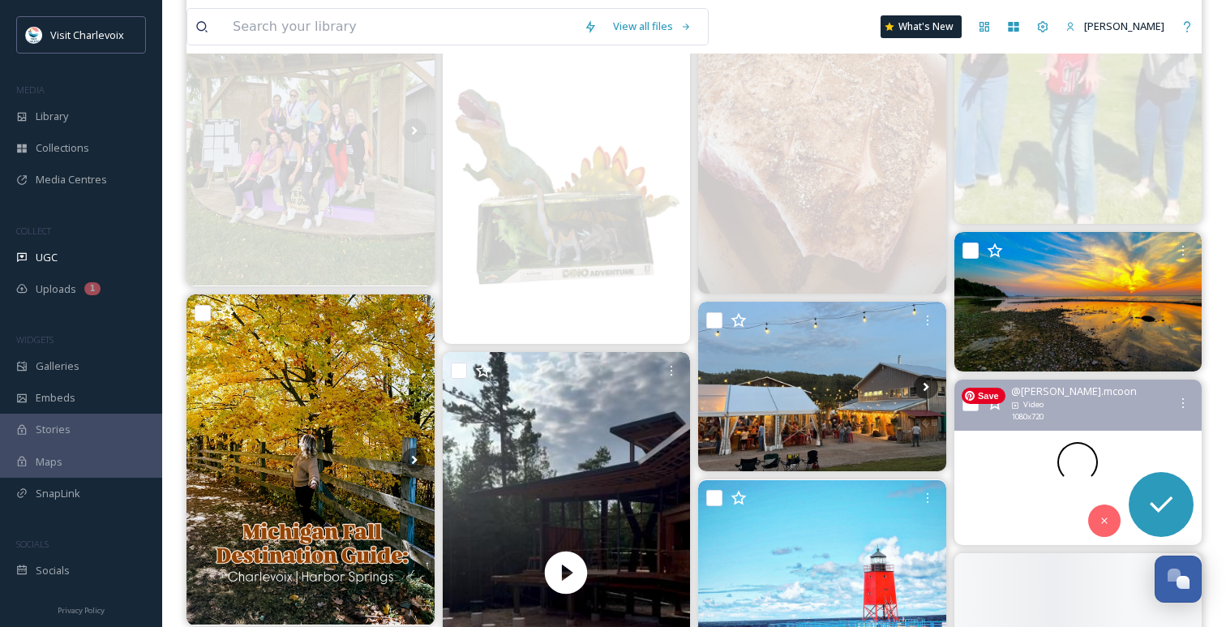
scroll to position [2711, 0]
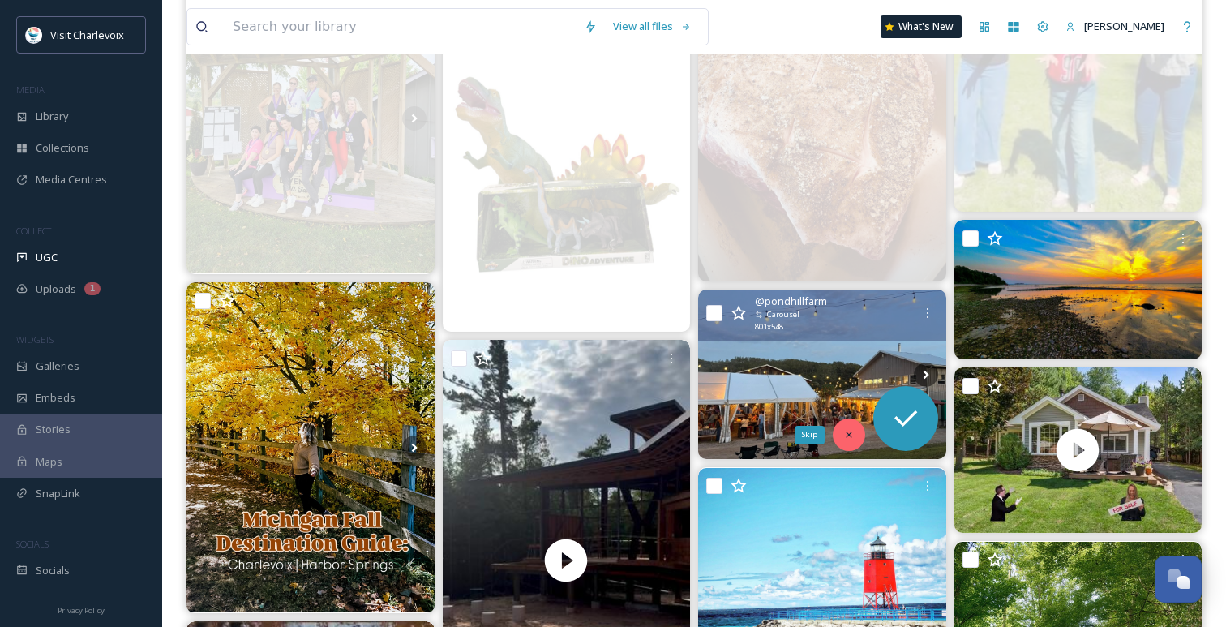
click at [852, 432] on icon at bounding box center [848, 434] width 11 height 11
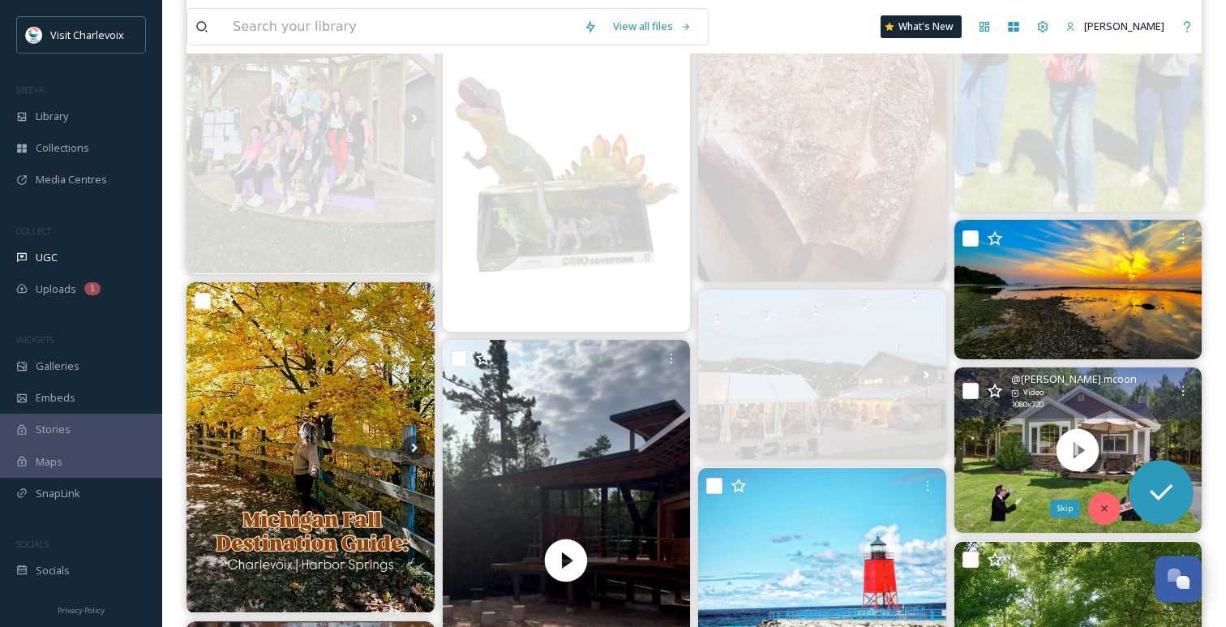
click at [1096, 517] on div "Skip" at bounding box center [1104, 508] width 32 height 32
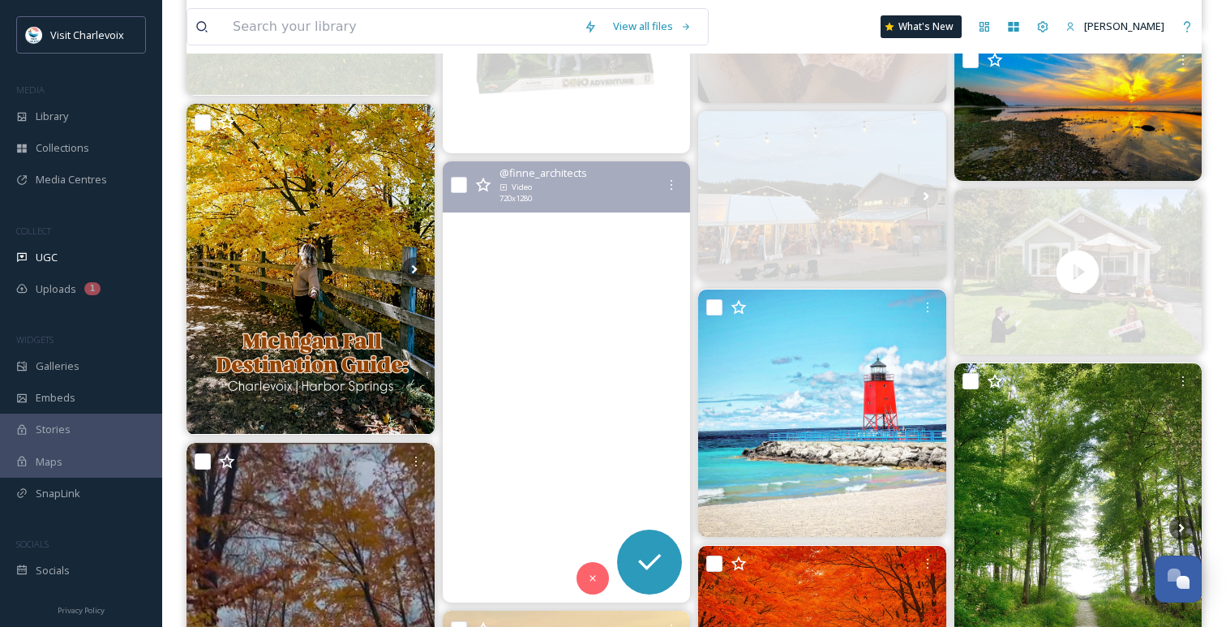
scroll to position [2895, 0]
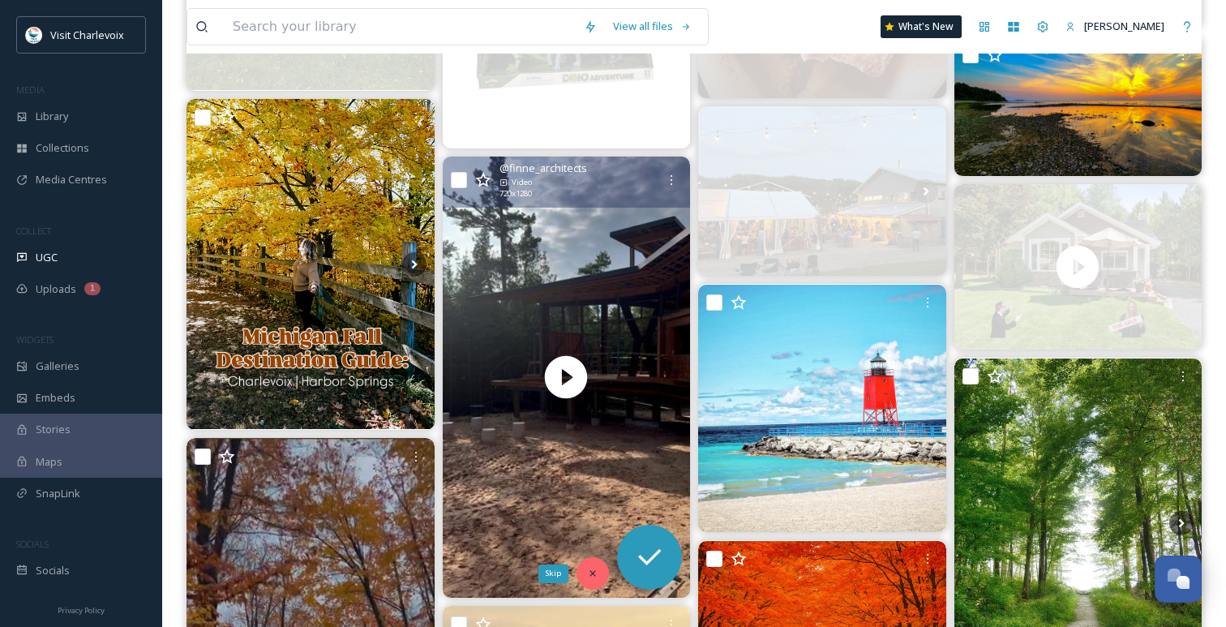
click at [583, 568] on div "Skip" at bounding box center [592, 573] width 32 height 32
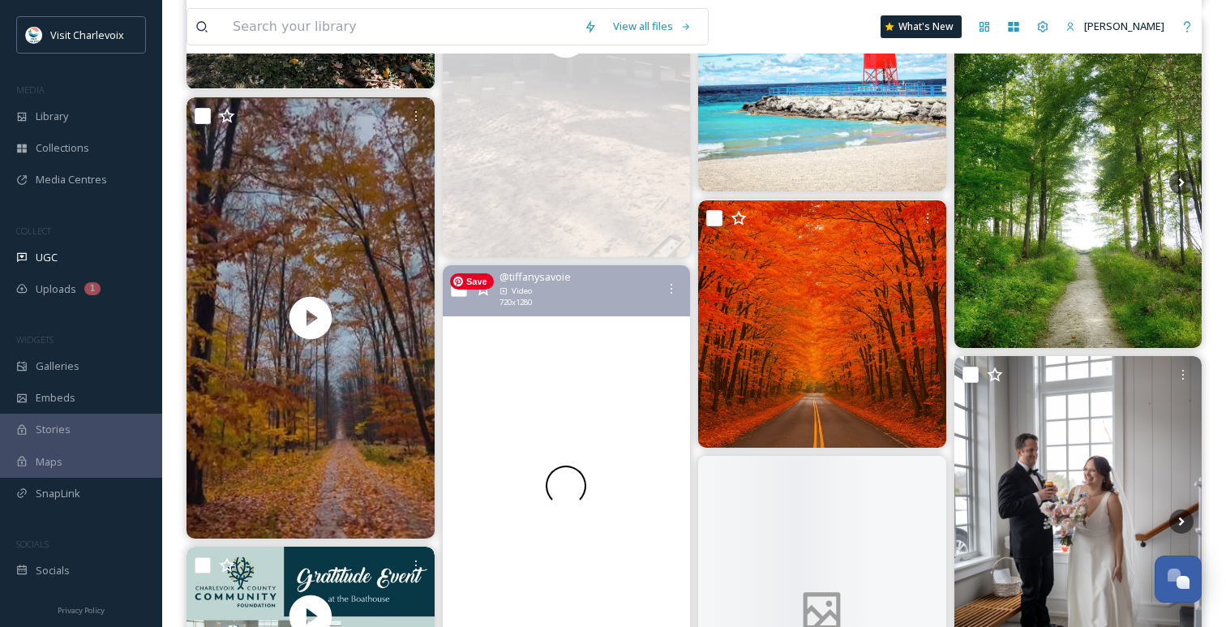
scroll to position [3261, 0]
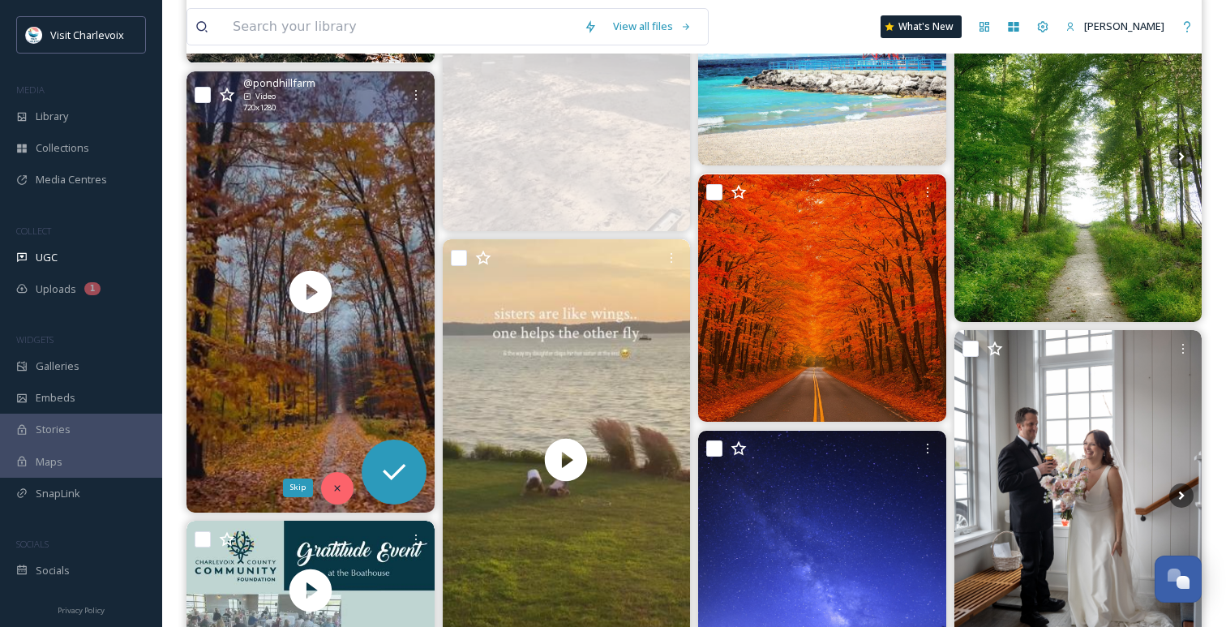
click at [346, 481] on div "Skip" at bounding box center [337, 488] width 32 height 32
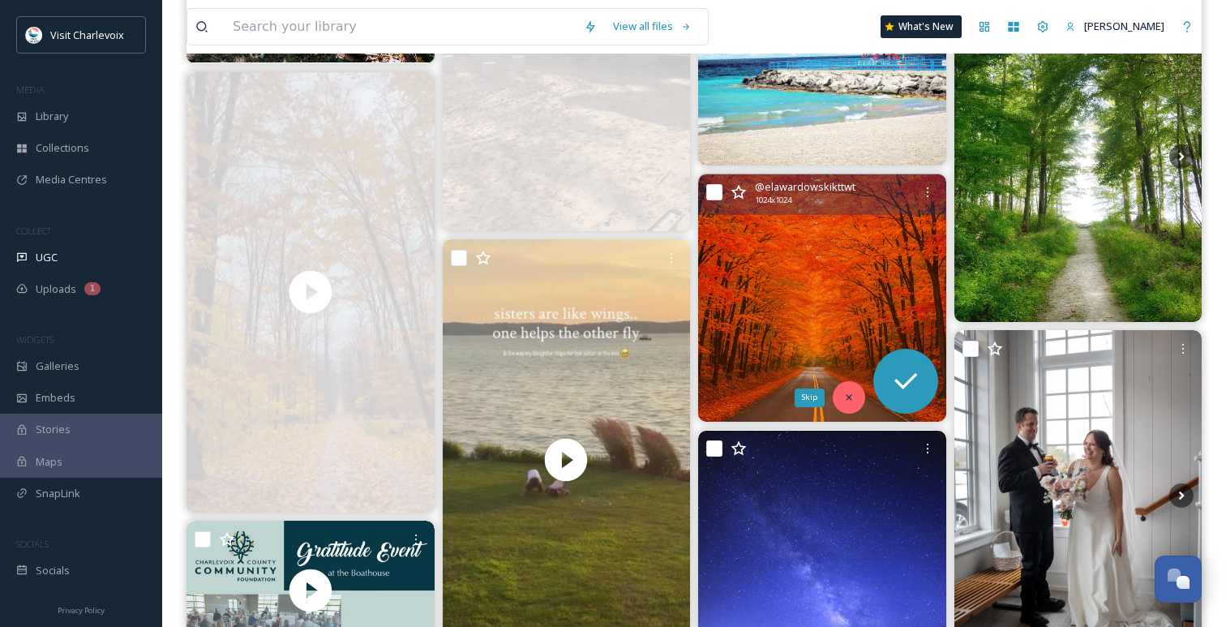
click at [852, 394] on icon at bounding box center [848, 396] width 11 height 11
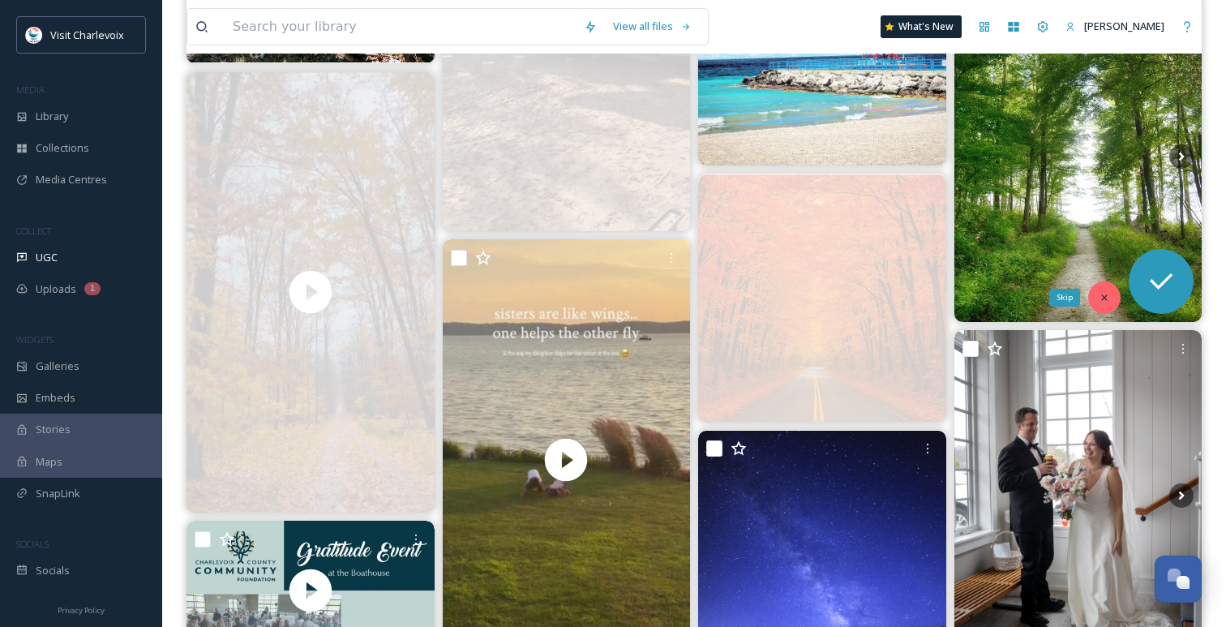
click at [1106, 297] on icon at bounding box center [1103, 297] width 11 height 11
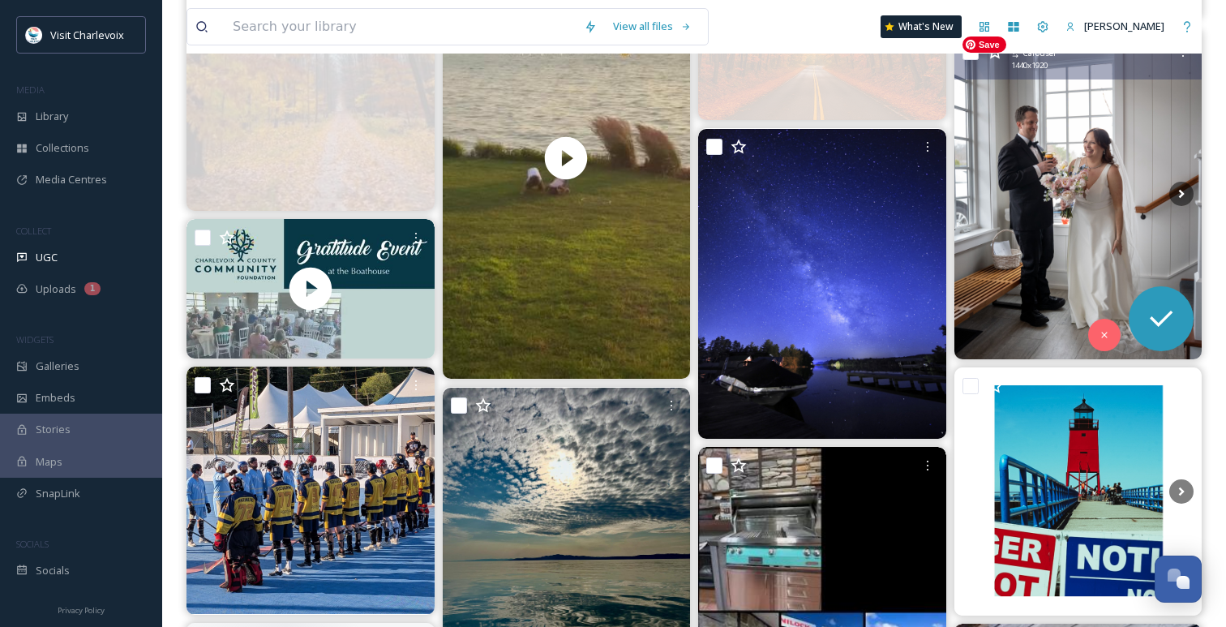
scroll to position [3566, 0]
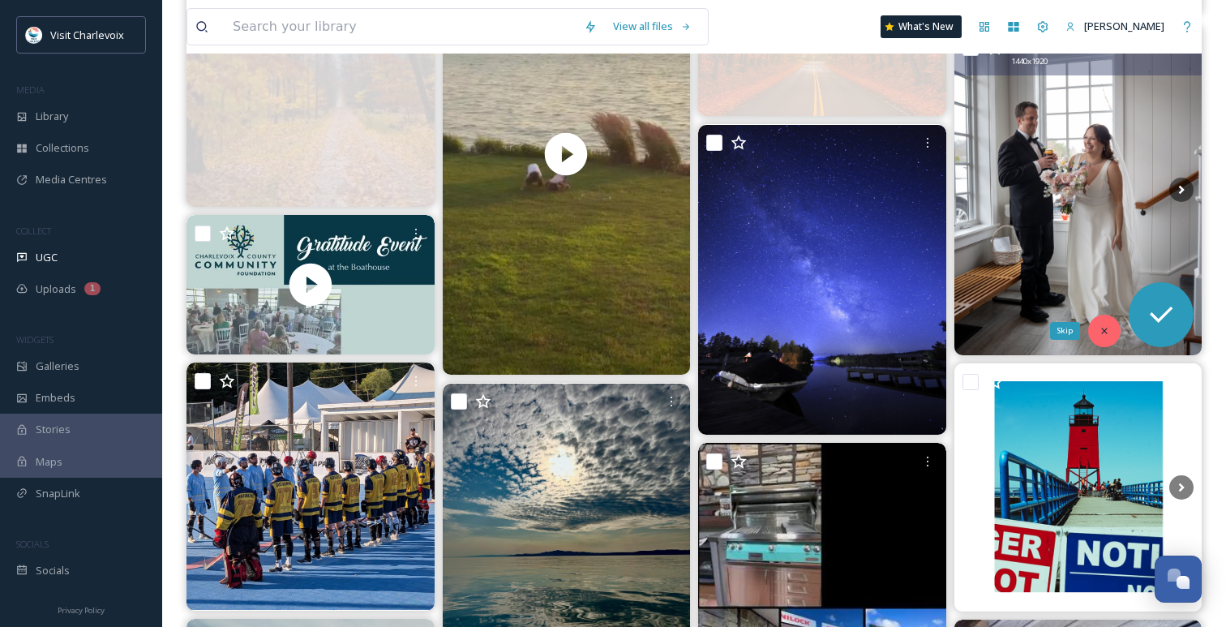
click at [1102, 323] on div "Skip" at bounding box center [1104, 330] width 32 height 32
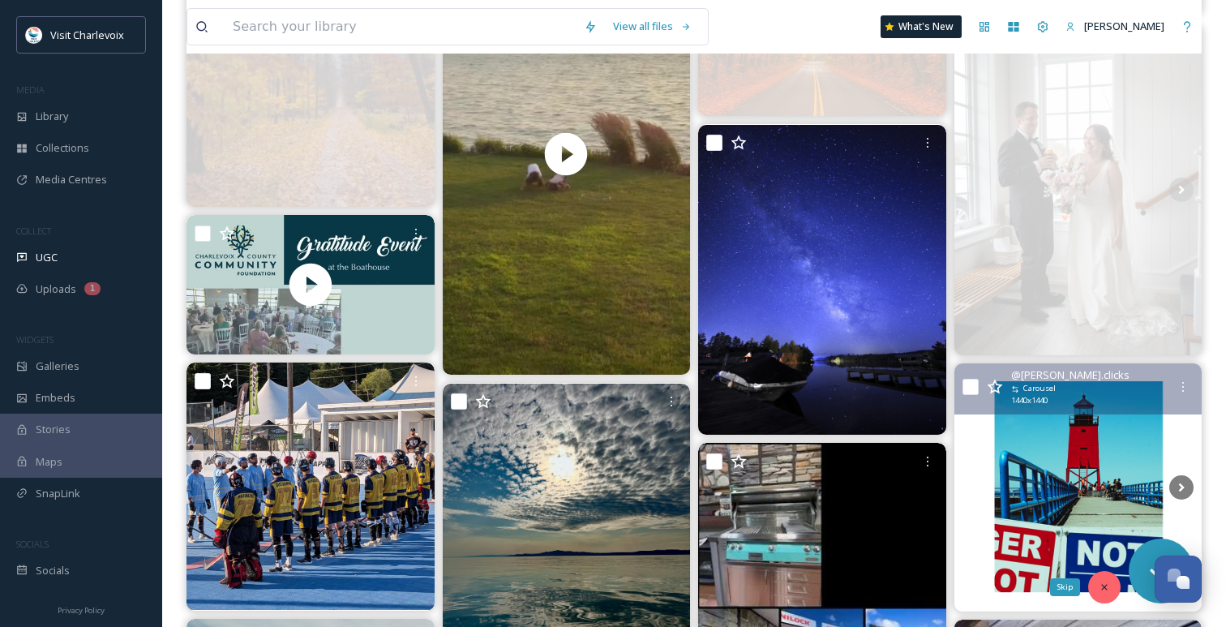
click at [1105, 592] on icon at bounding box center [1103, 586] width 11 height 11
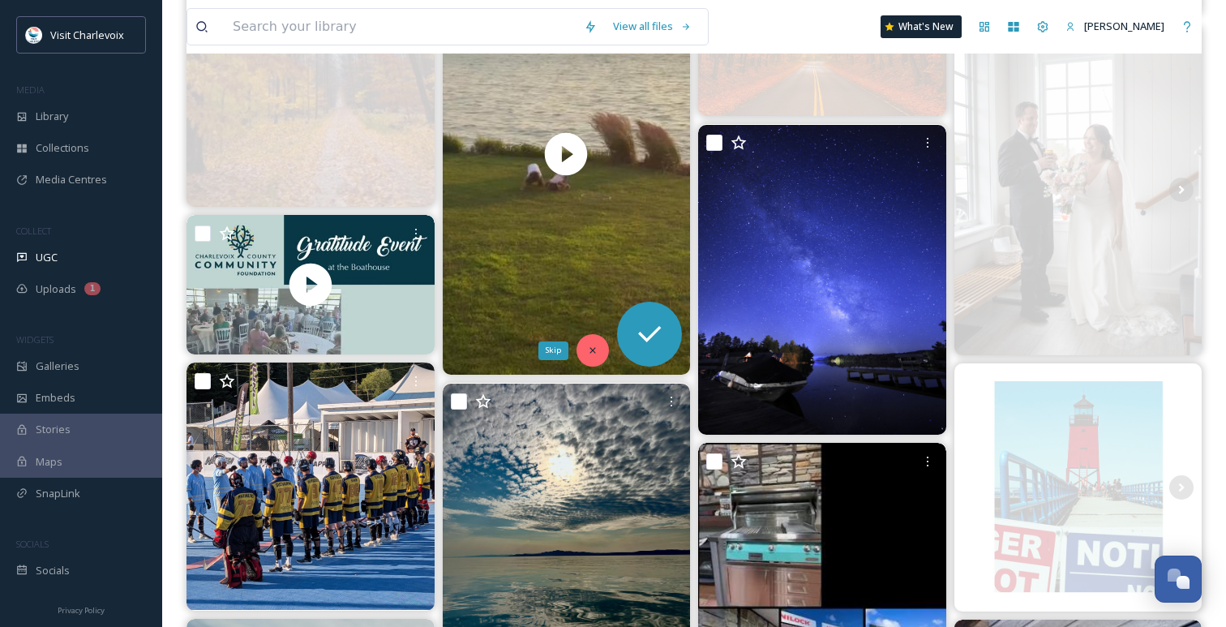
click at [589, 344] on icon at bounding box center [592, 349] width 11 height 11
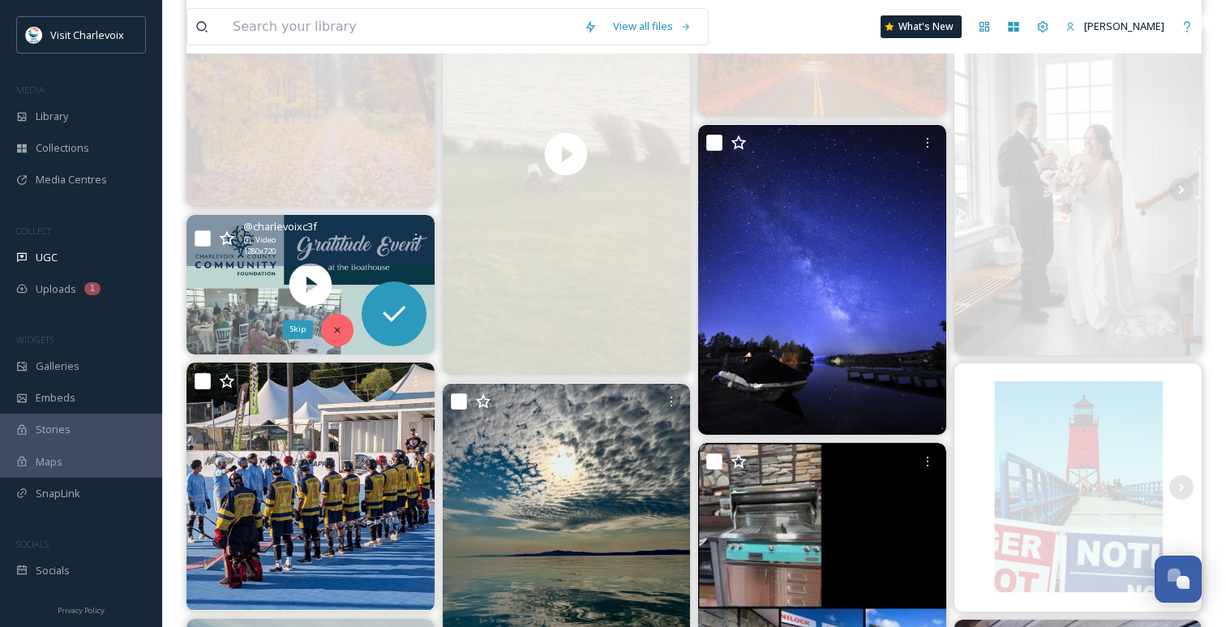
click at [337, 330] on icon at bounding box center [337, 330] width 6 height 6
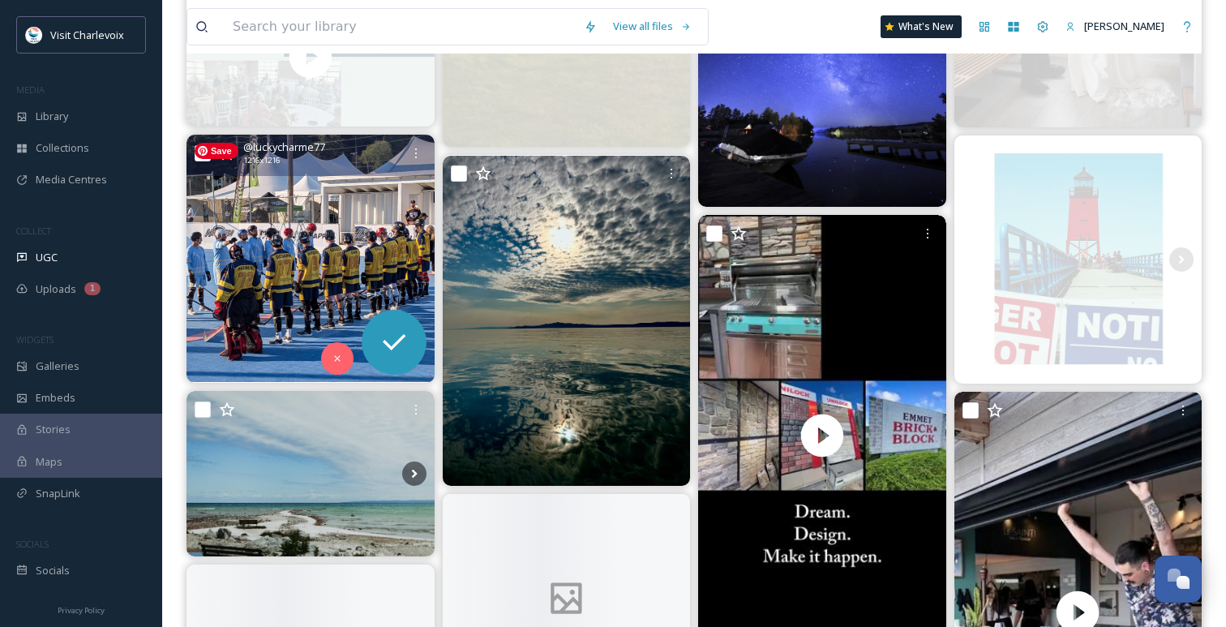
scroll to position [3808, 0]
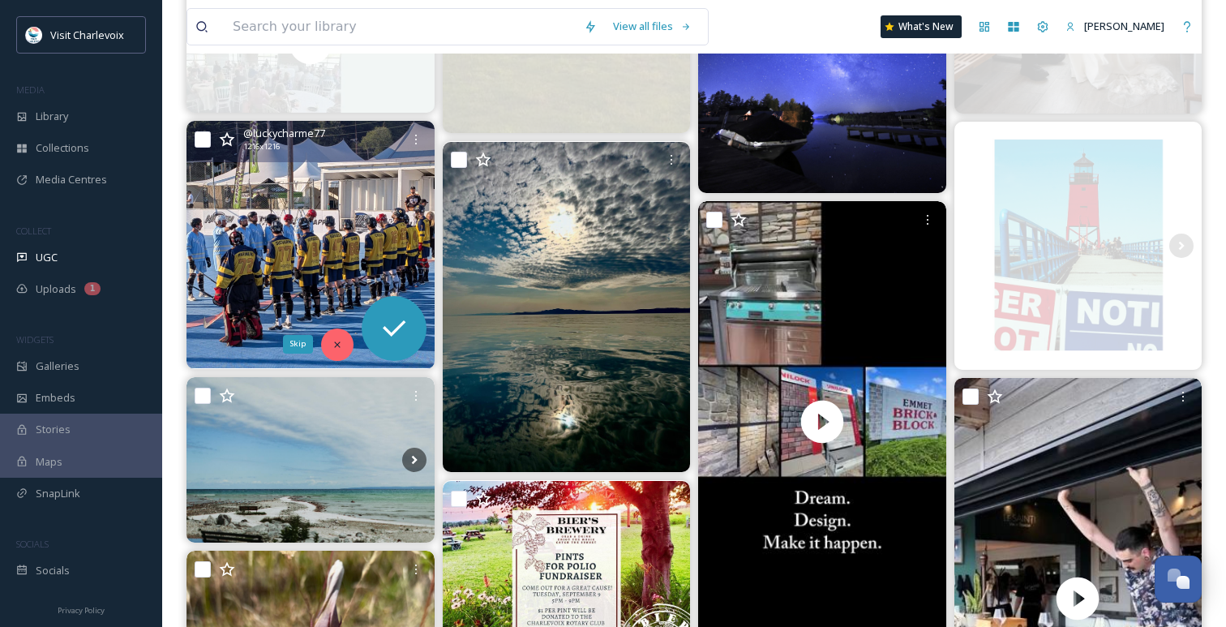
click at [332, 346] on icon at bounding box center [337, 344] width 11 height 11
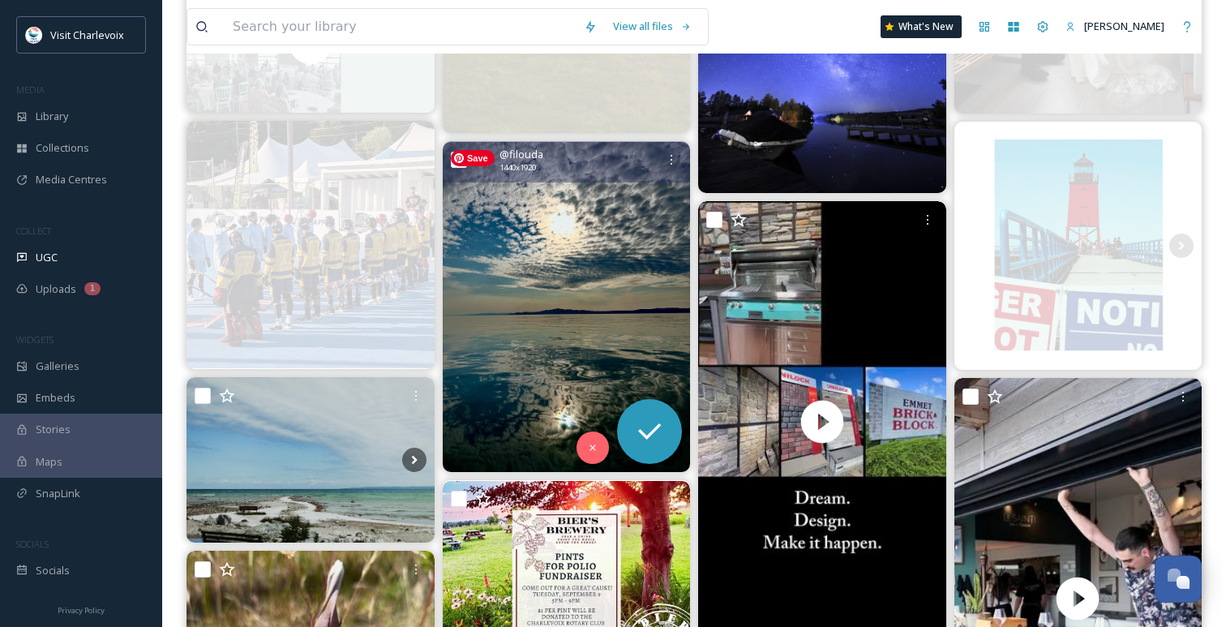
click at [603, 319] on img at bounding box center [567, 307] width 248 height 330
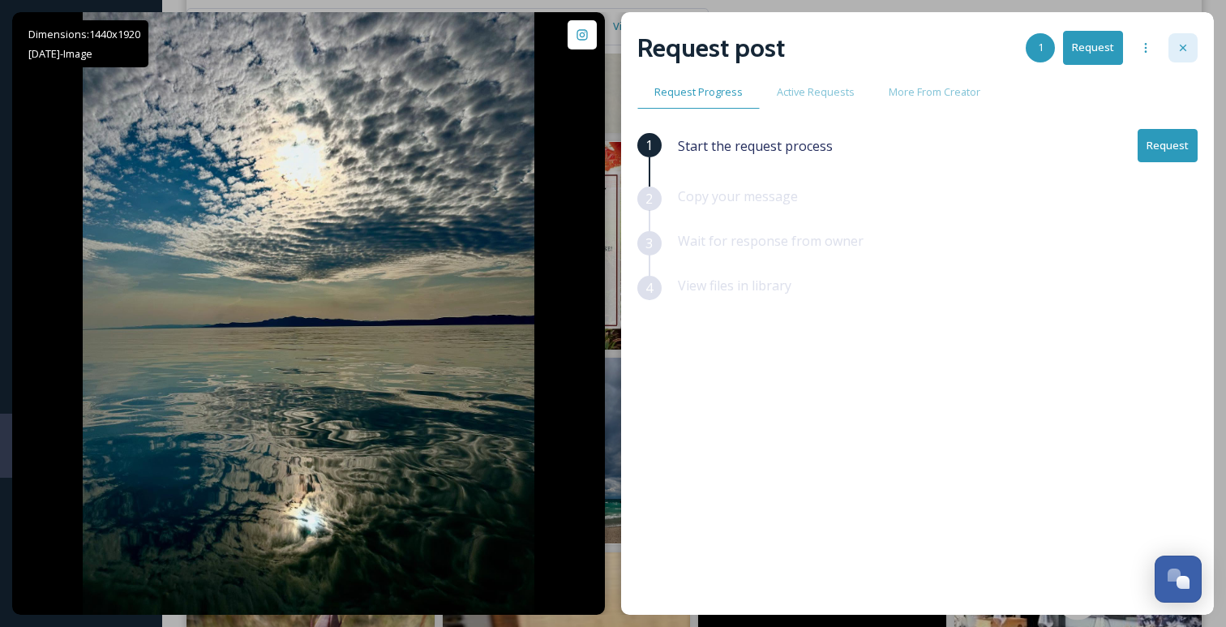
click at [1181, 48] on icon at bounding box center [1182, 47] width 13 height 13
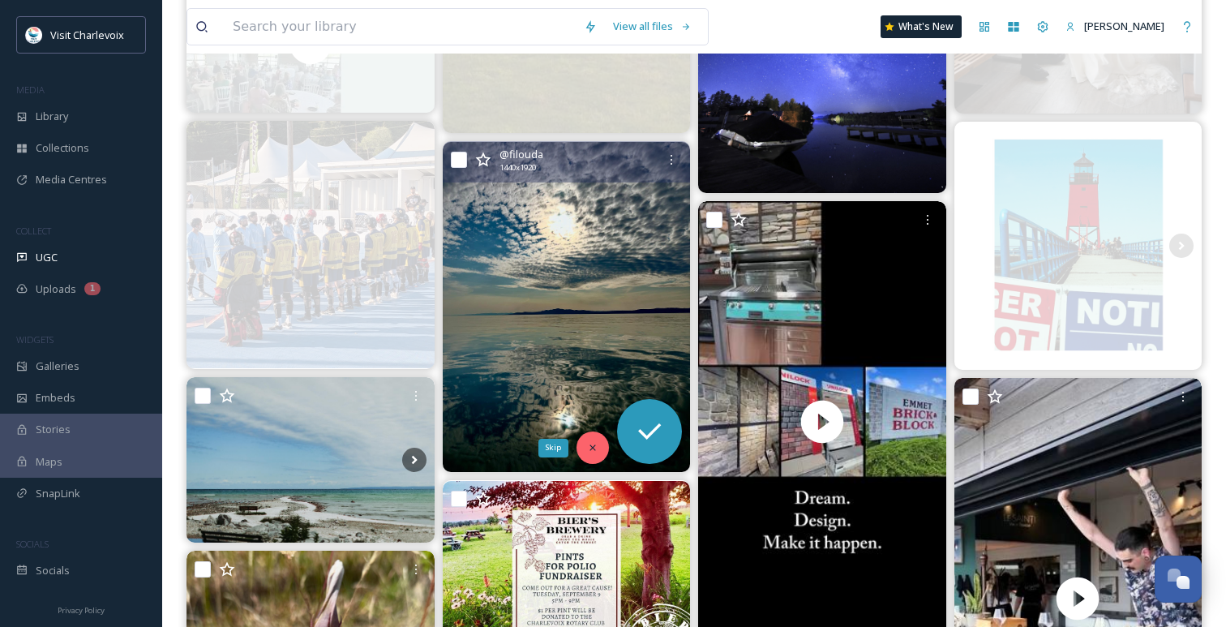
click at [597, 444] on icon at bounding box center [592, 447] width 11 height 11
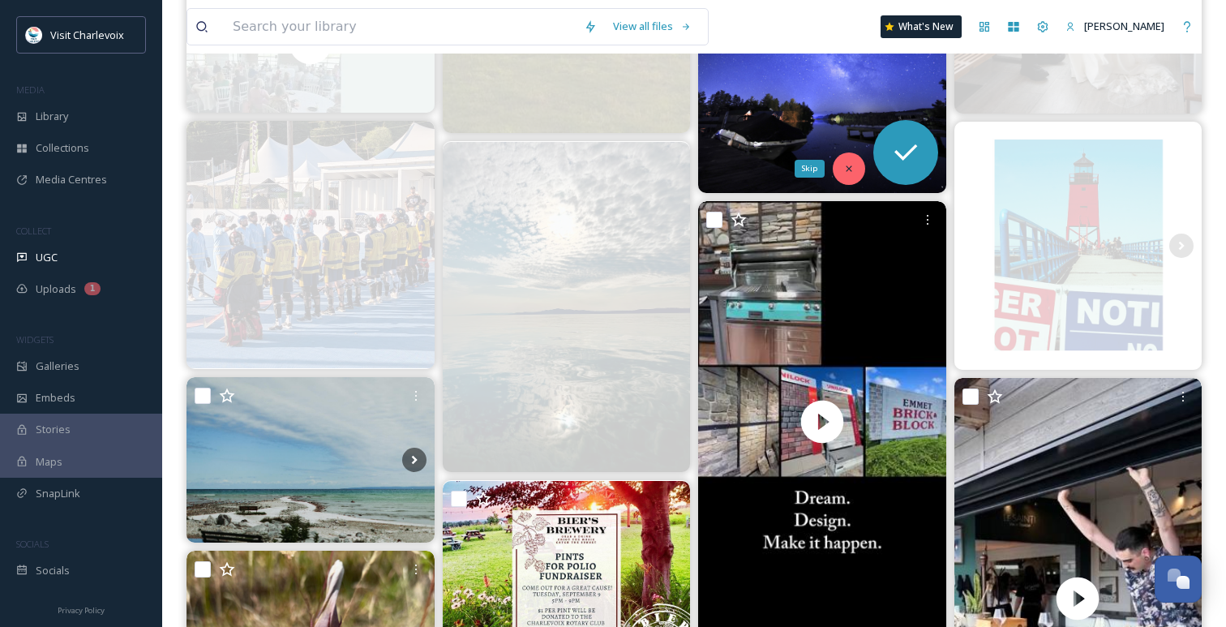
click at [850, 172] on icon at bounding box center [848, 168] width 11 height 11
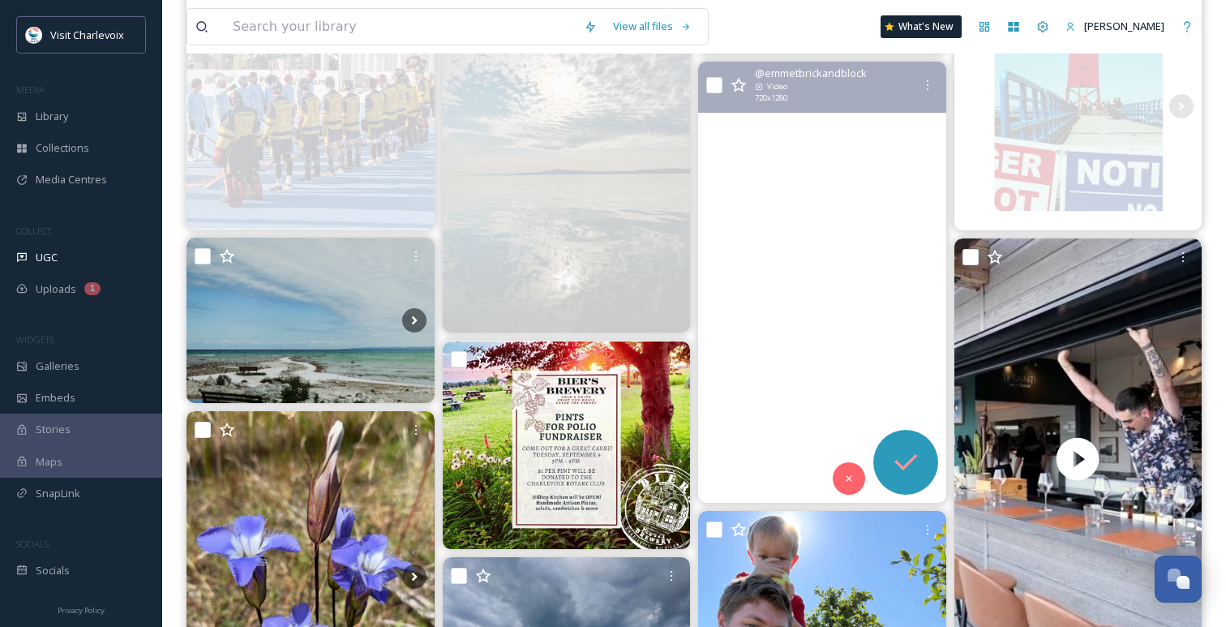
scroll to position [3957, 0]
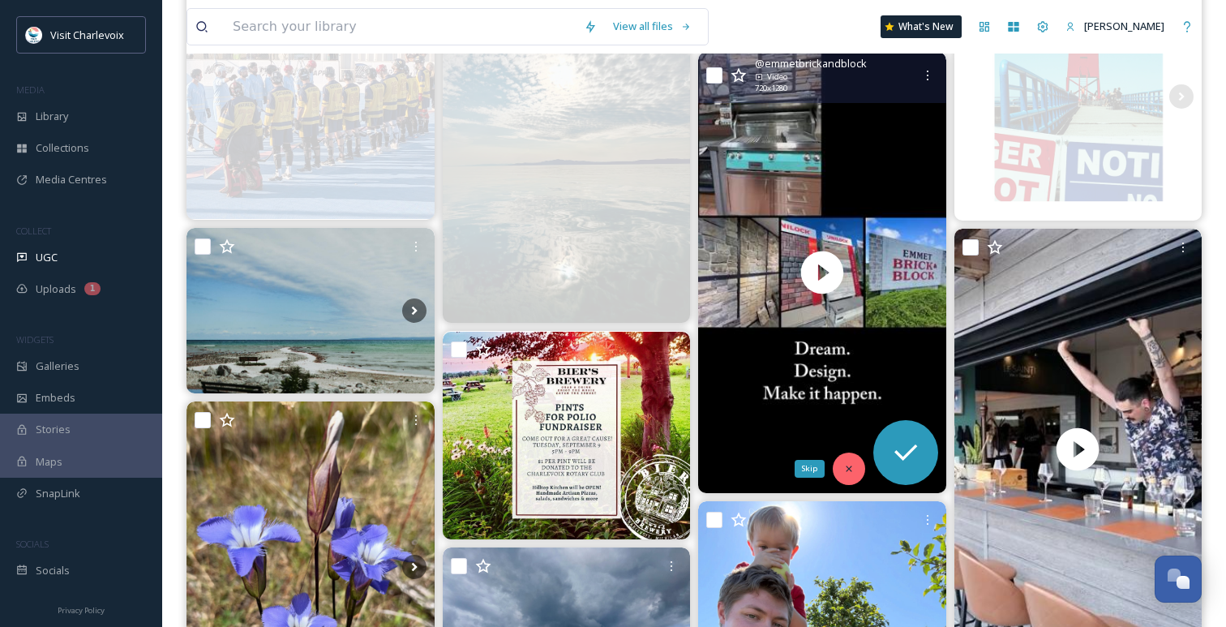
click at [848, 466] on icon at bounding box center [848, 468] width 11 height 11
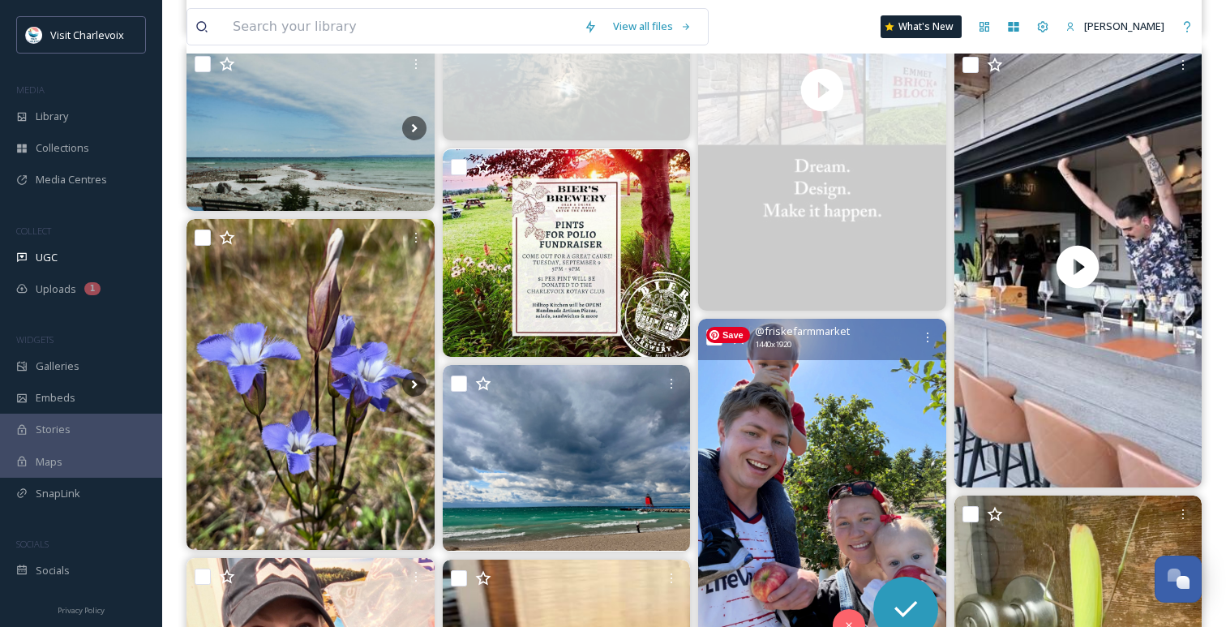
scroll to position [4141, 0]
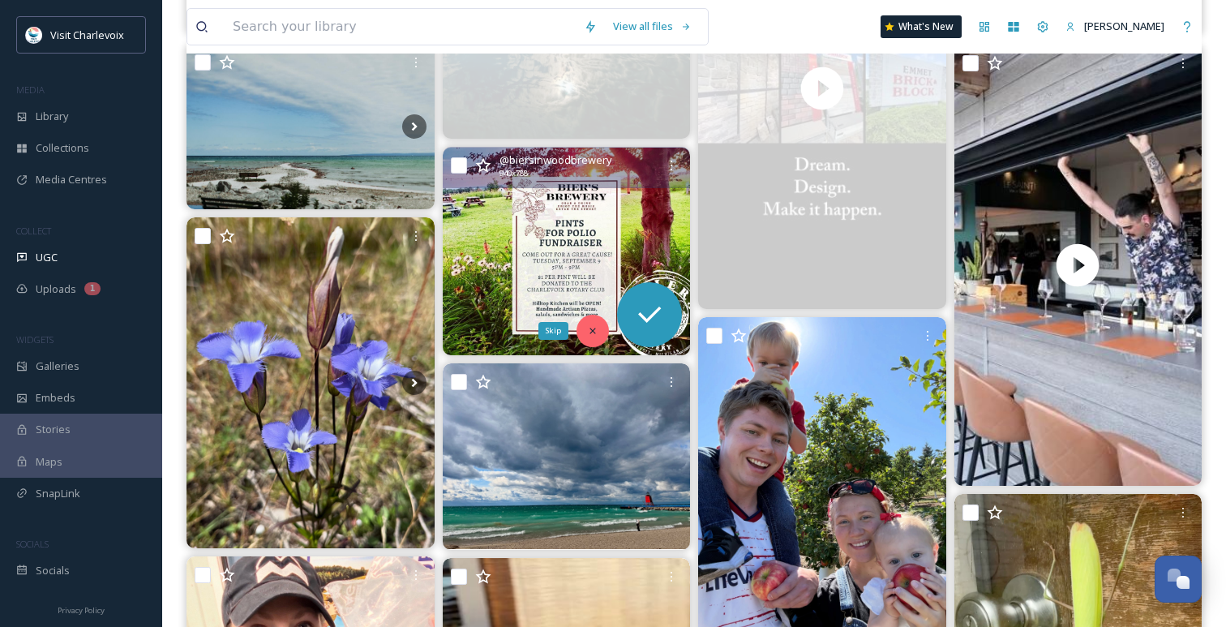
click at [593, 331] on icon at bounding box center [592, 330] width 6 height 6
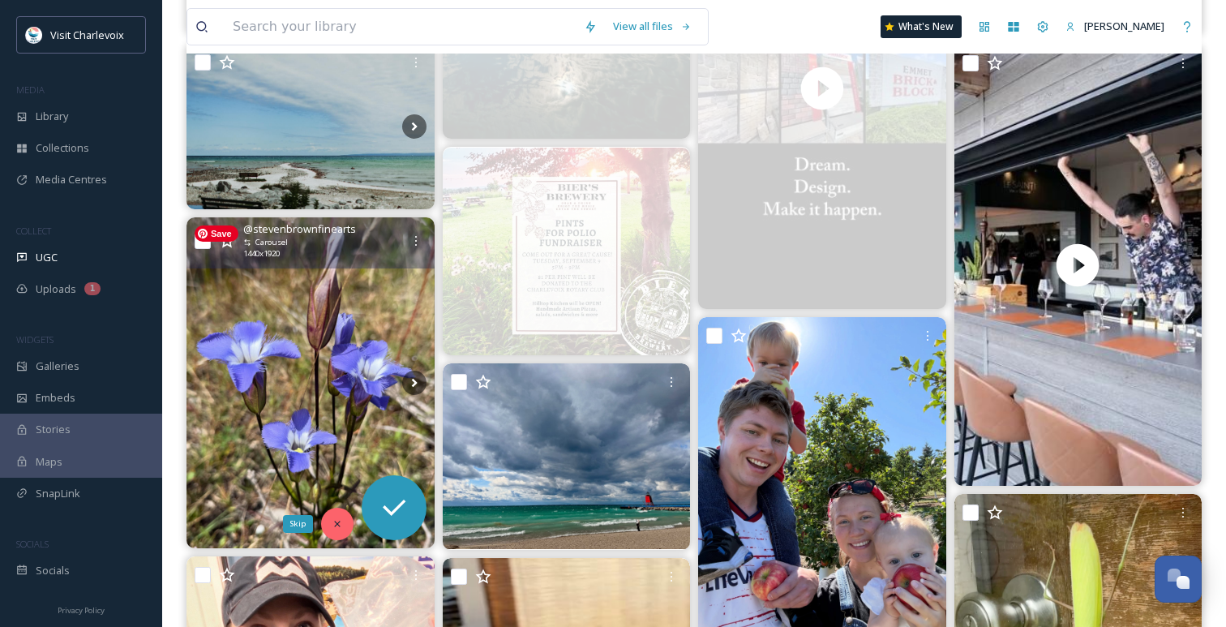
click at [333, 509] on div "Skip" at bounding box center [337, 523] width 32 height 32
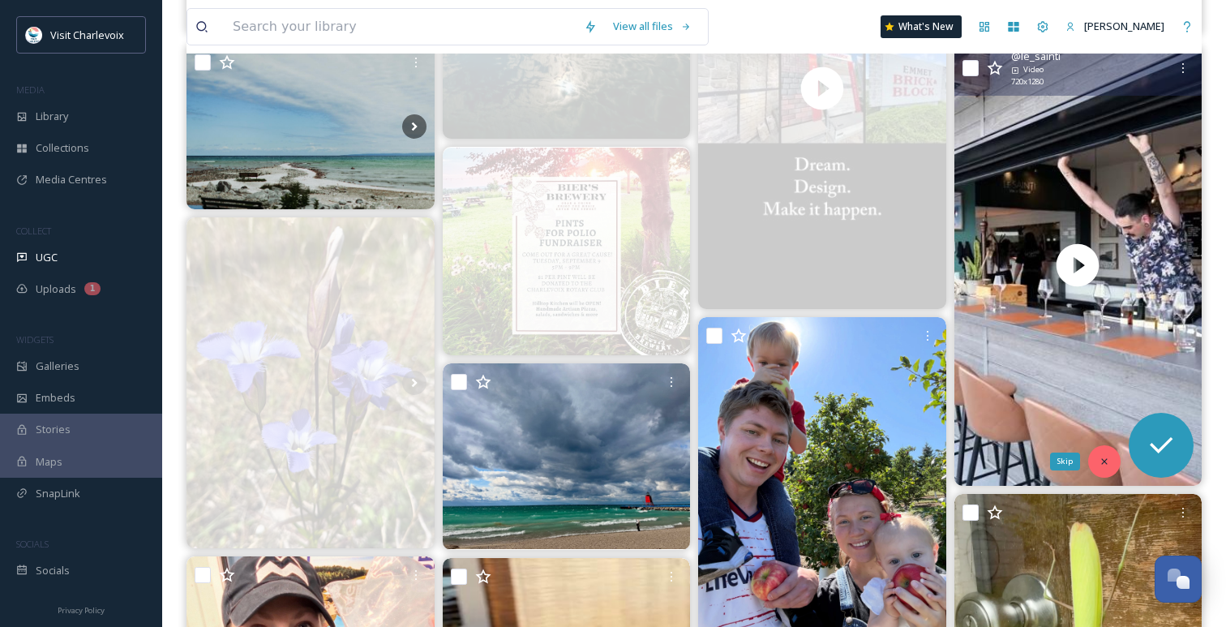
click at [1106, 460] on icon at bounding box center [1103, 461] width 11 height 11
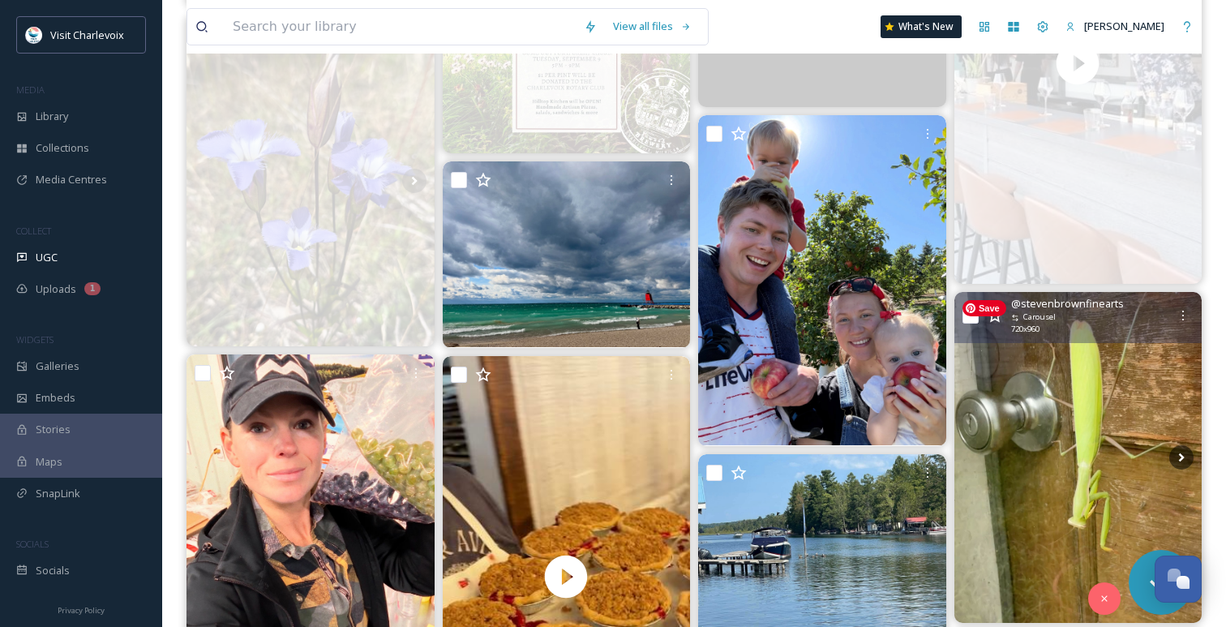
scroll to position [4412, 0]
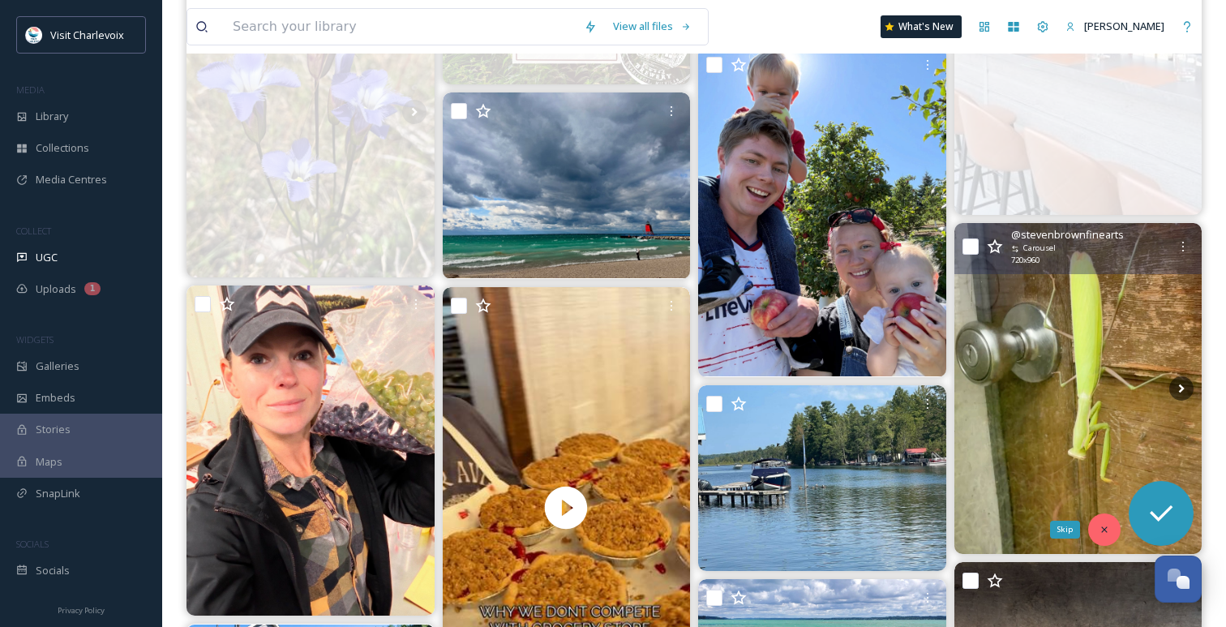
click at [1106, 524] on icon at bounding box center [1103, 529] width 11 height 11
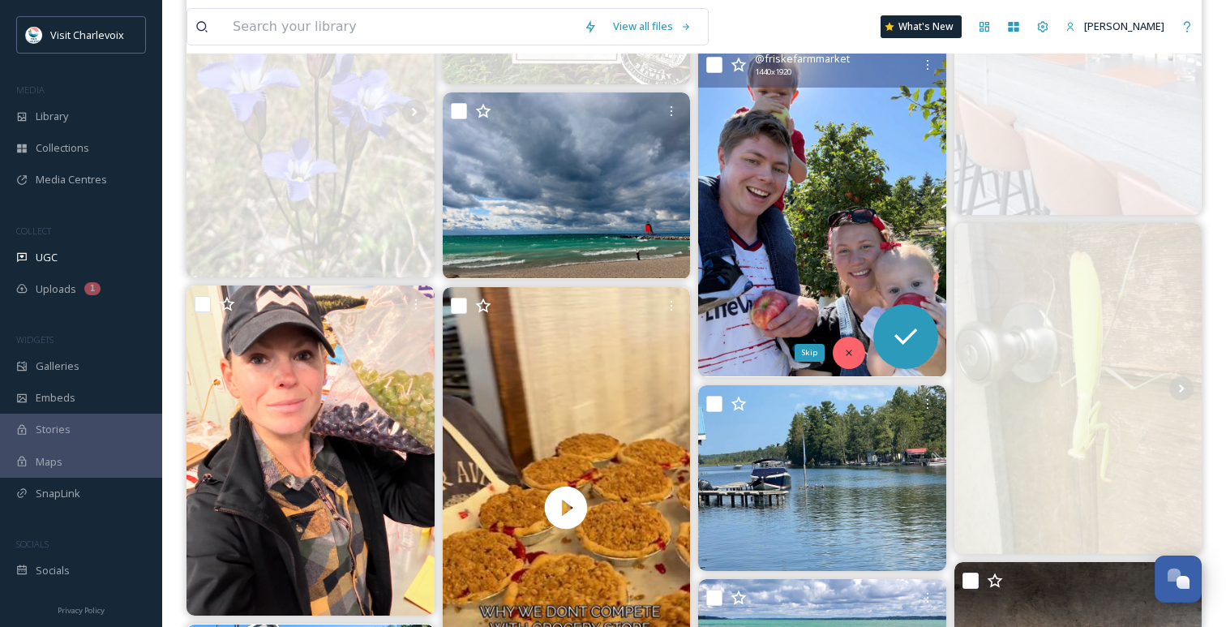
click at [852, 348] on icon at bounding box center [848, 352] width 11 height 11
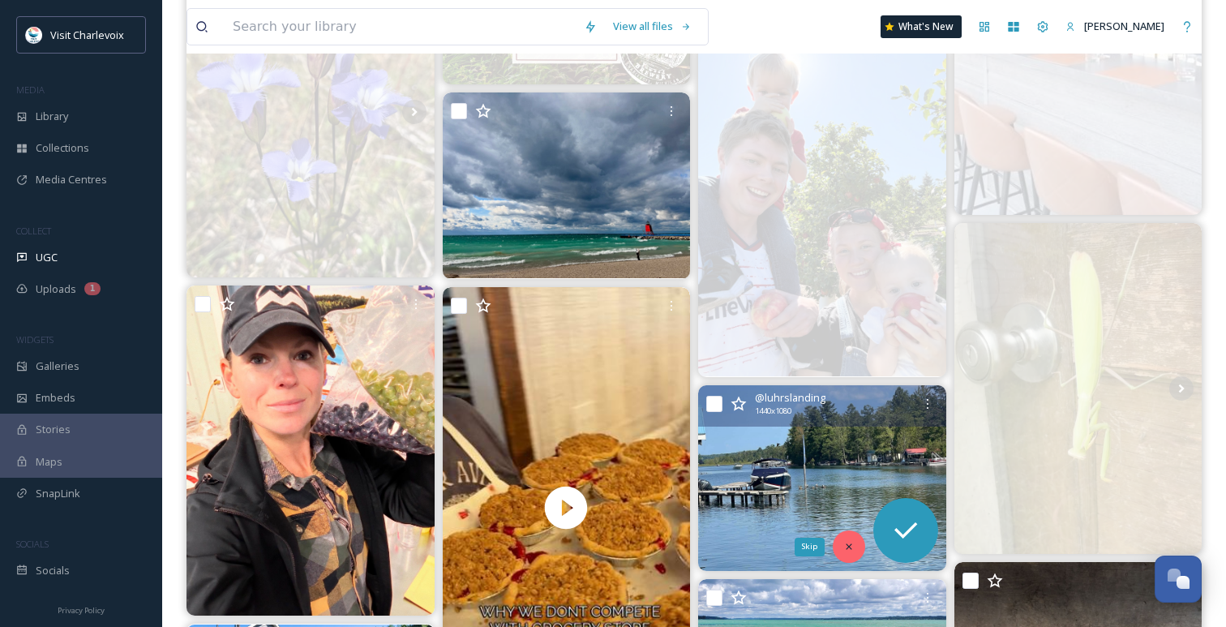
click at [848, 544] on icon at bounding box center [848, 546] width 11 height 11
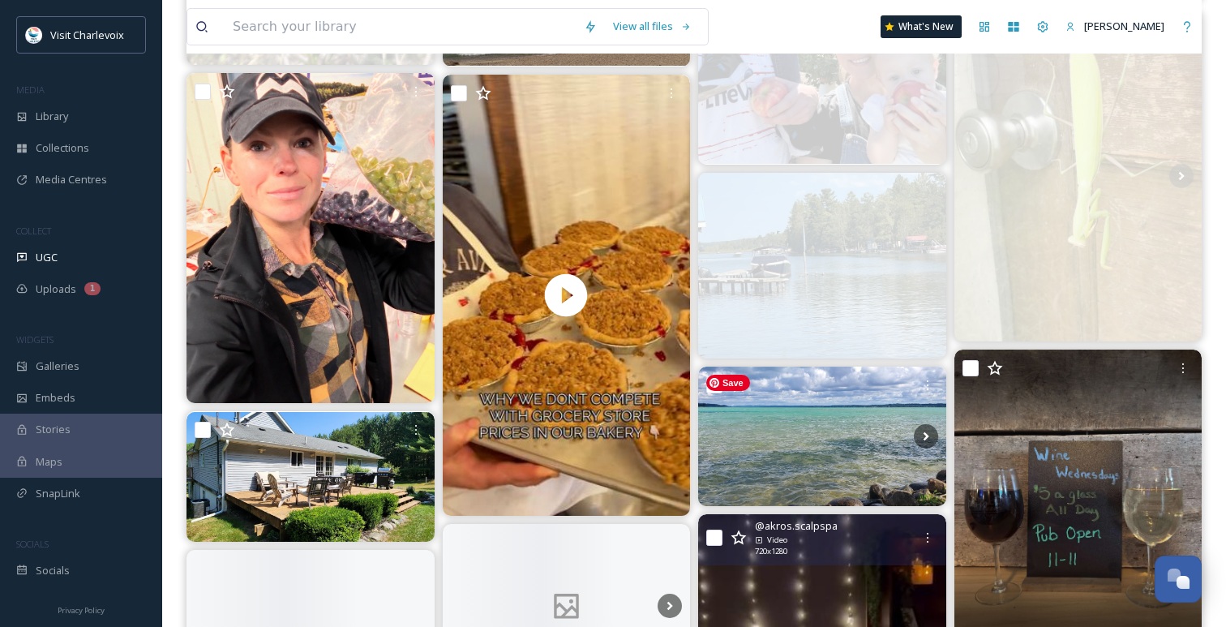
scroll to position [4713, 0]
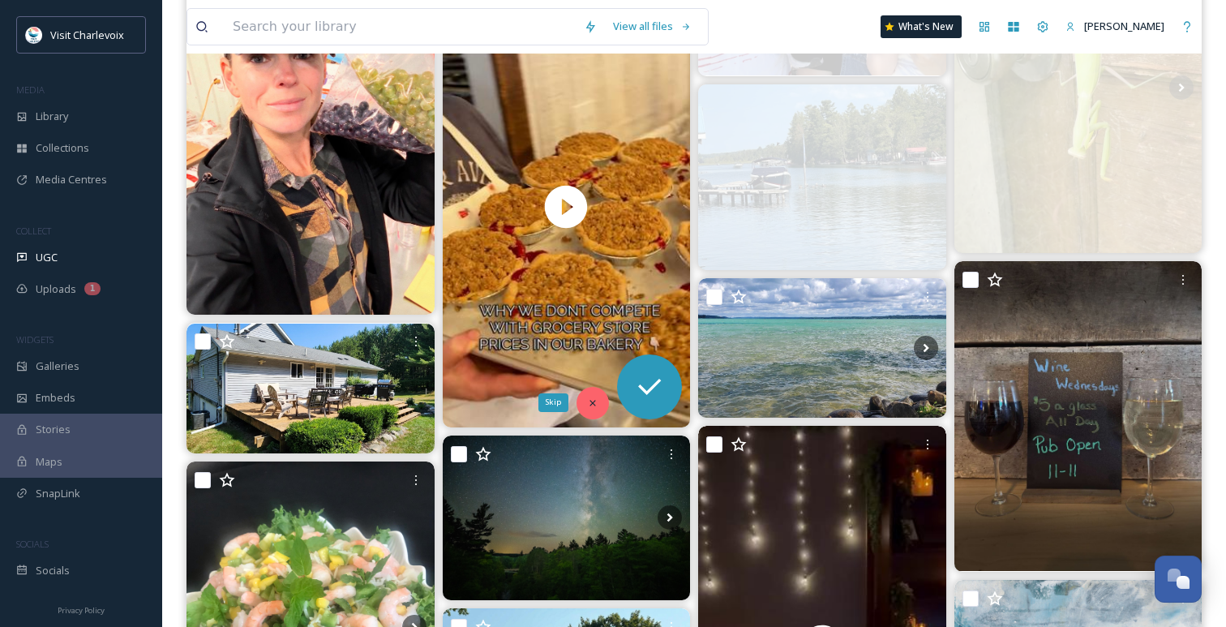
click at [591, 409] on div "Skip" at bounding box center [592, 403] width 32 height 32
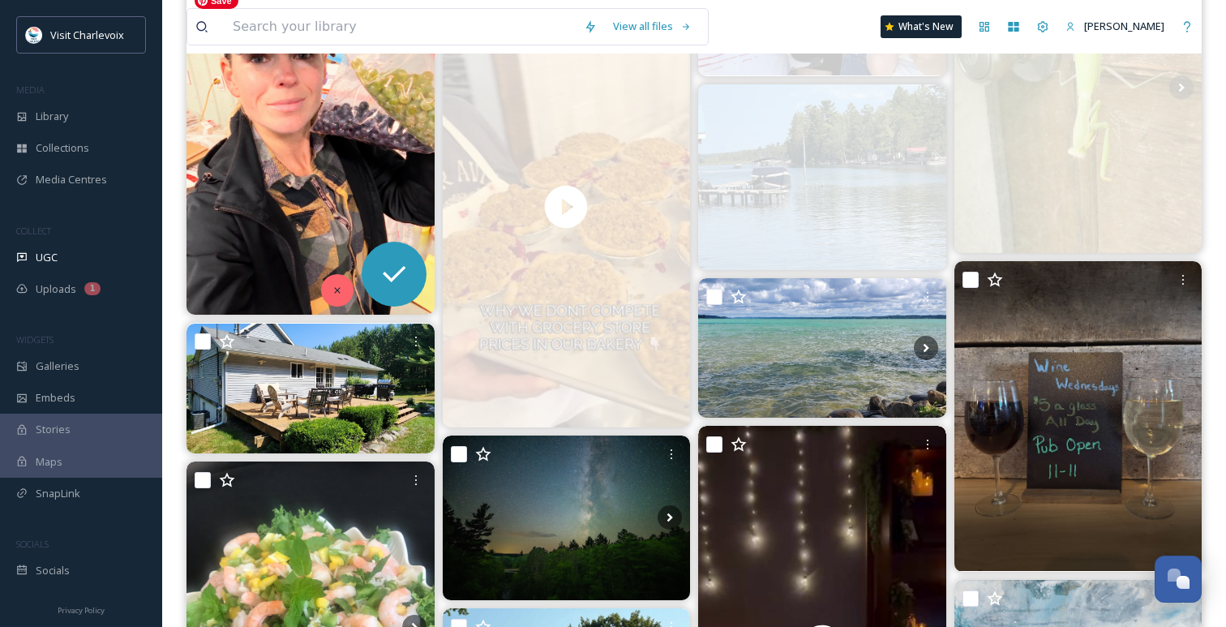
click at [337, 281] on div at bounding box center [337, 290] width 32 height 32
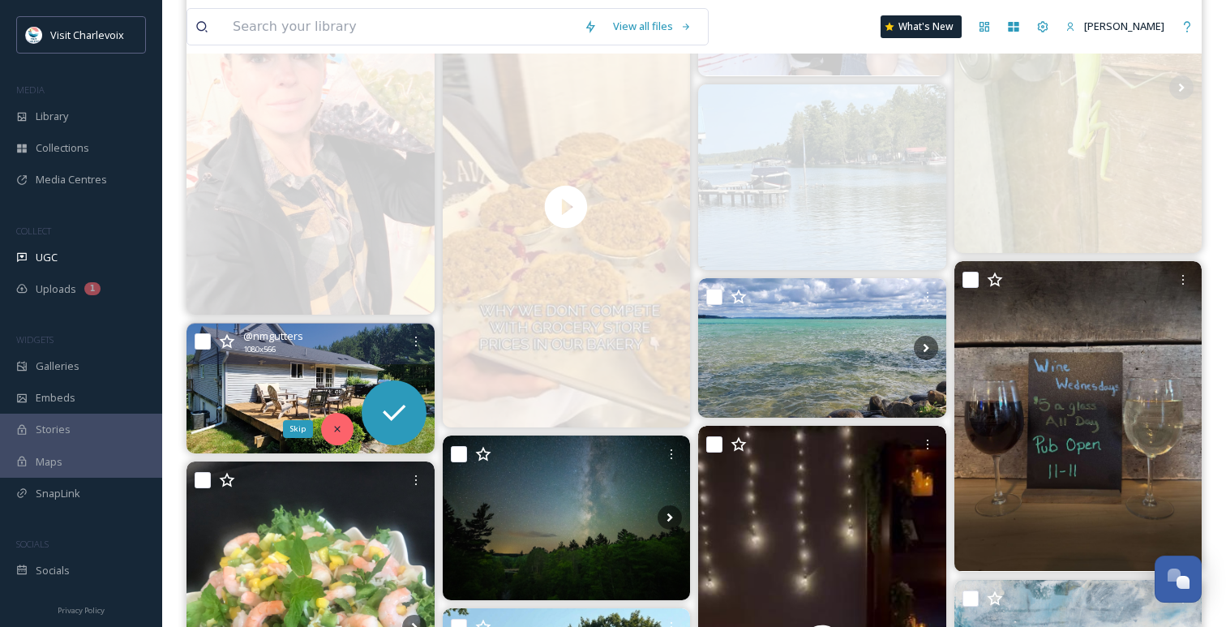
click at [338, 433] on icon at bounding box center [337, 428] width 11 height 11
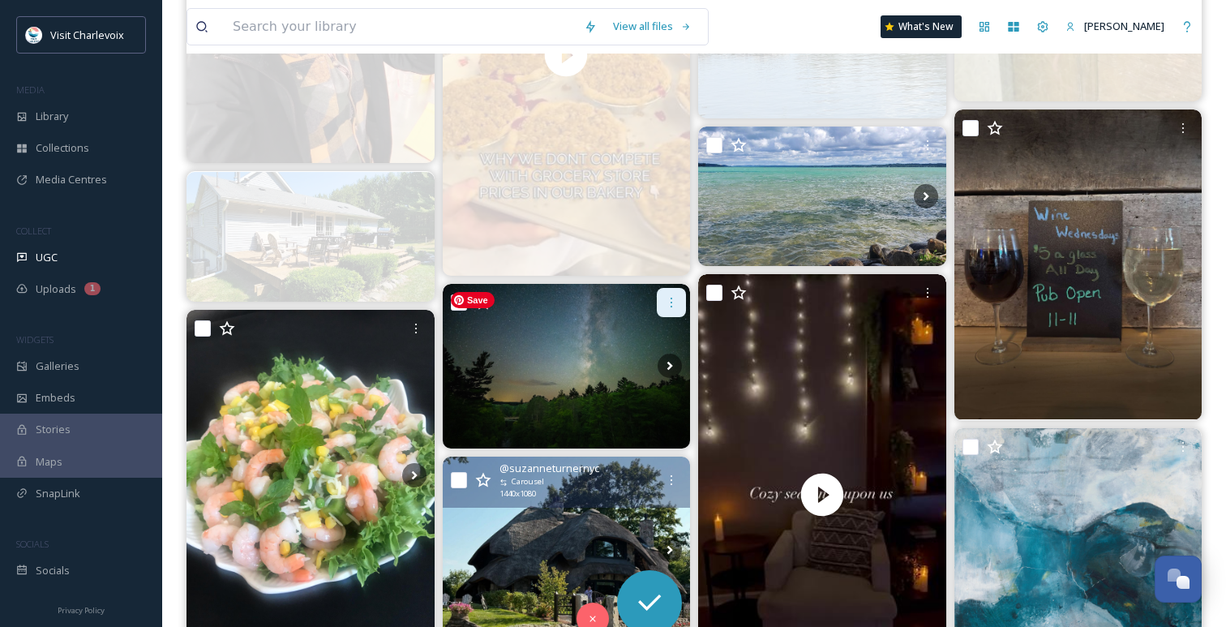
scroll to position [4898, 0]
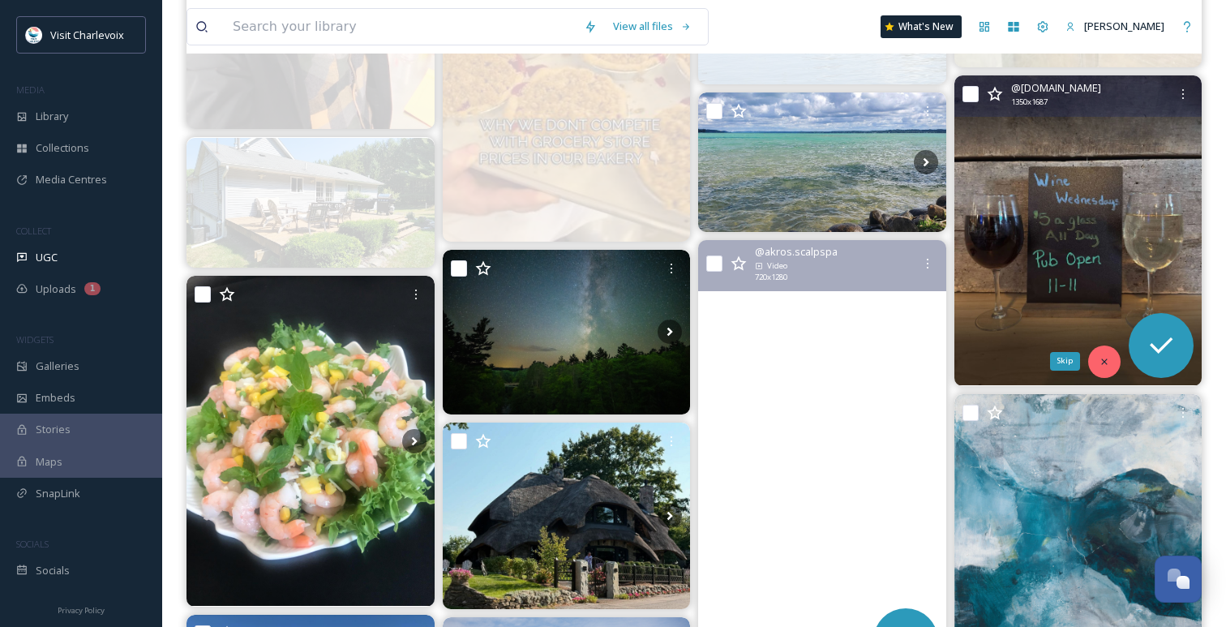
click at [1117, 354] on div "Skip" at bounding box center [1104, 361] width 32 height 32
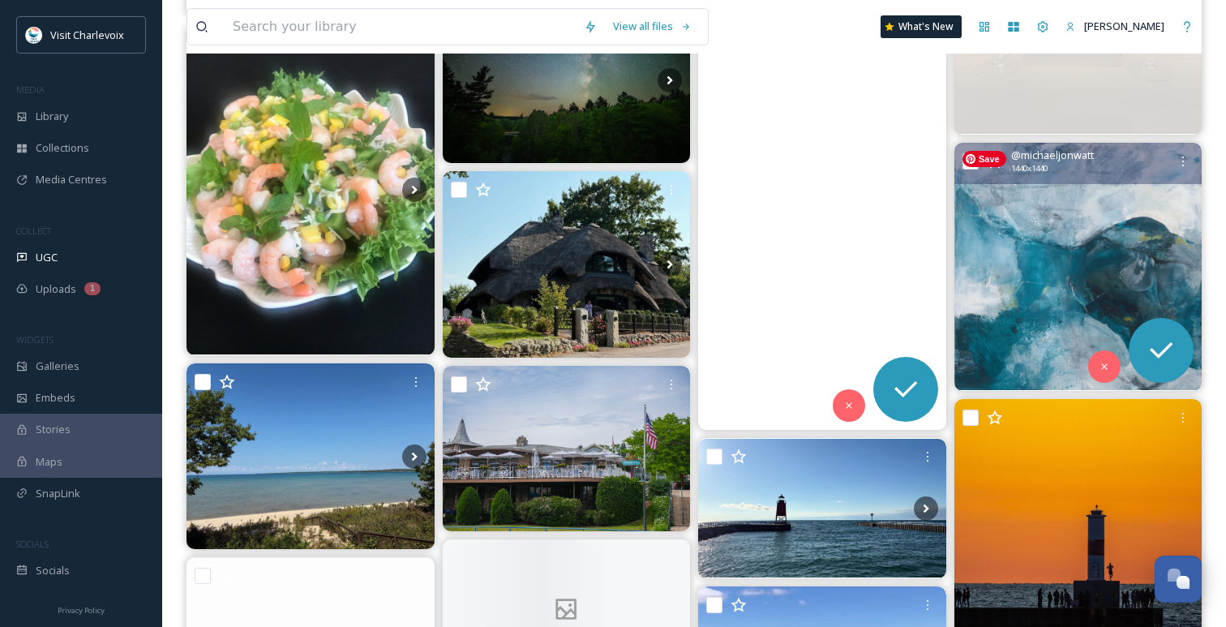
scroll to position [5167, 0]
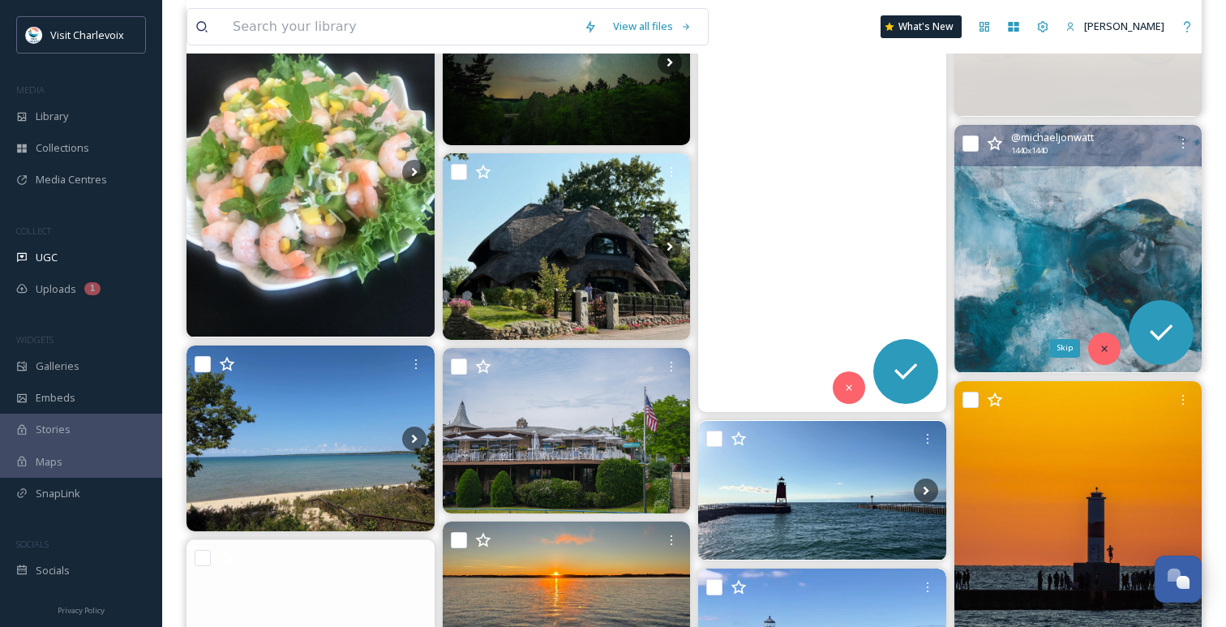
click at [1106, 339] on div "Skip" at bounding box center [1104, 348] width 32 height 32
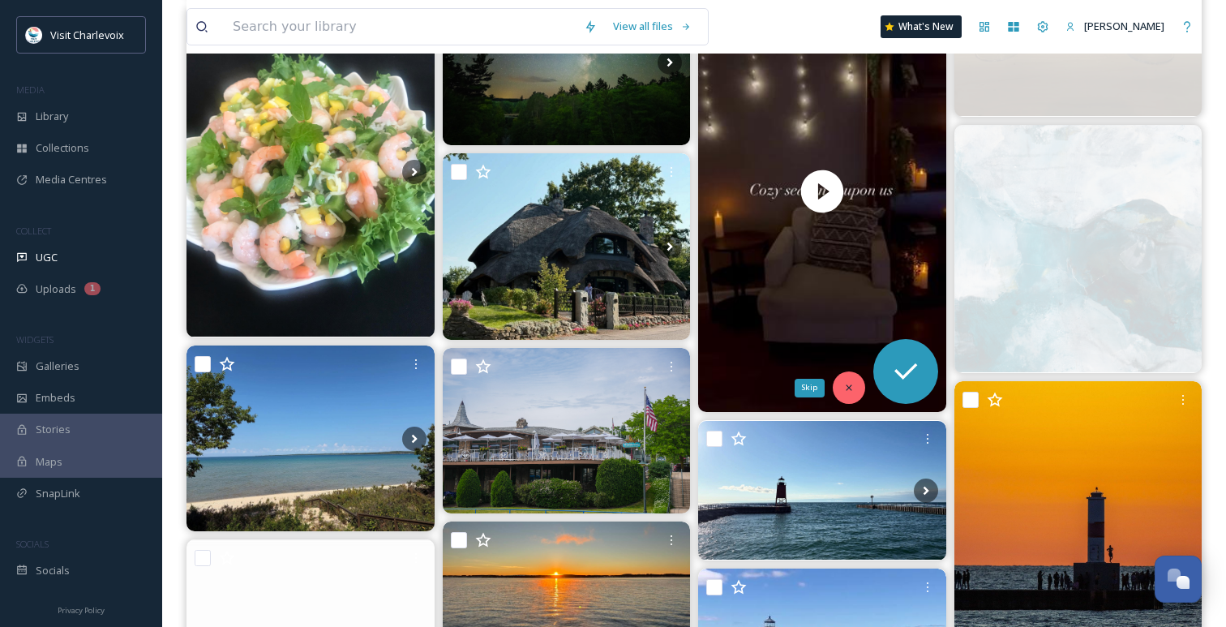
click at [851, 379] on div "Skip" at bounding box center [848, 387] width 32 height 32
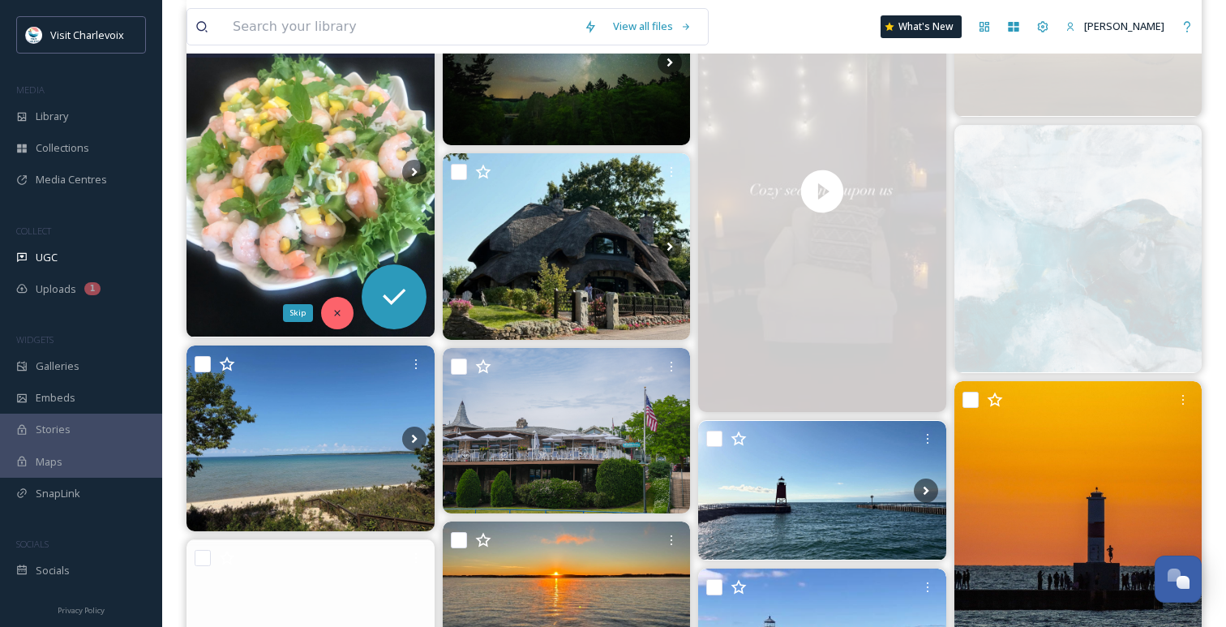
click at [344, 314] on div "Skip" at bounding box center [337, 313] width 32 height 32
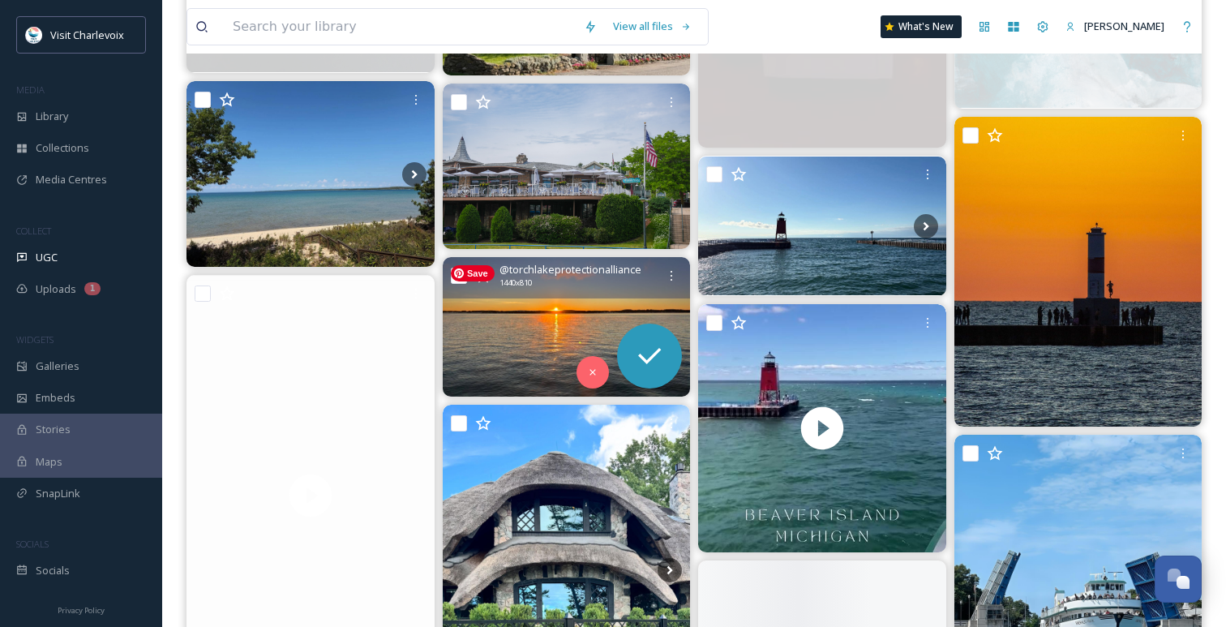
scroll to position [5440, 0]
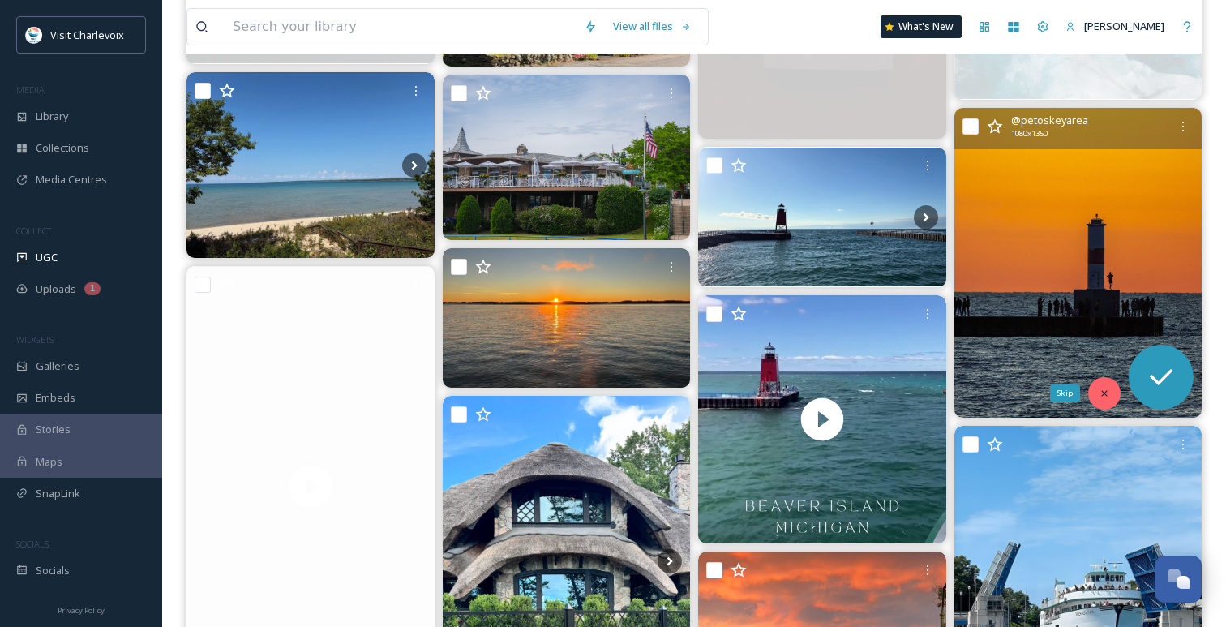
click at [1113, 396] on div "Skip" at bounding box center [1104, 393] width 32 height 32
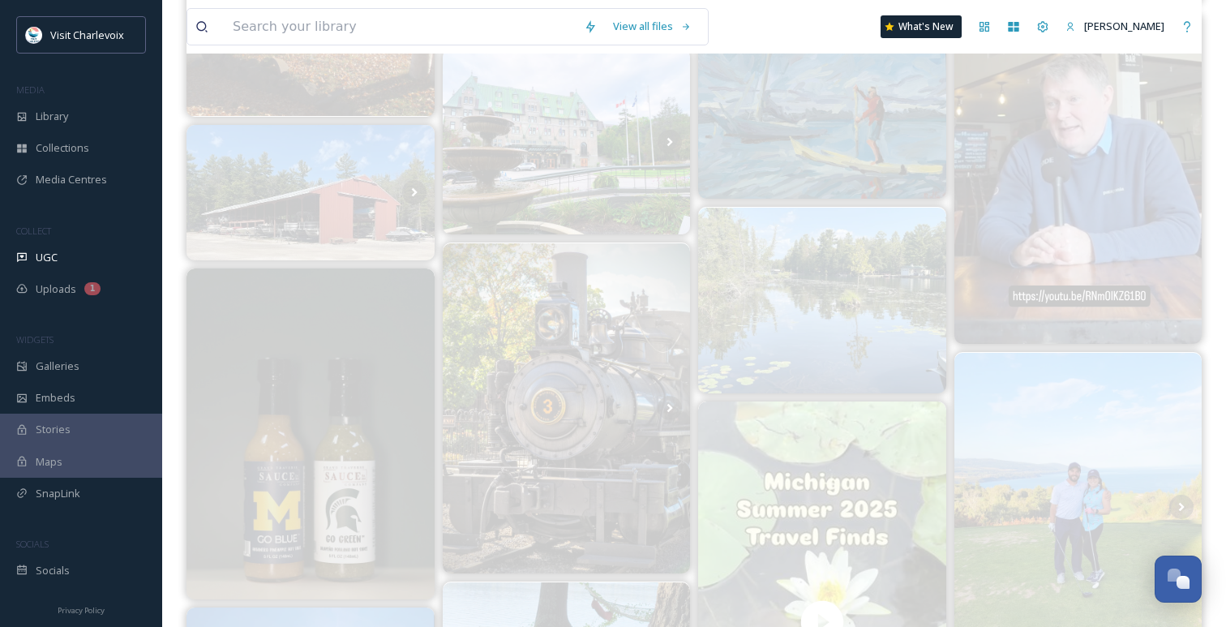
scroll to position [1265, 0]
